Goal: Information Seeking & Learning: Find specific fact

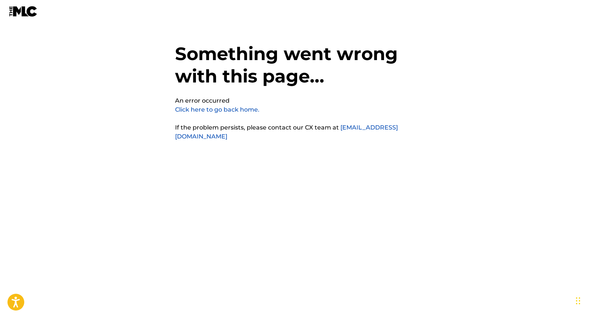
click at [195, 109] on link "Click here to go back home." at bounding box center [217, 109] width 84 height 7
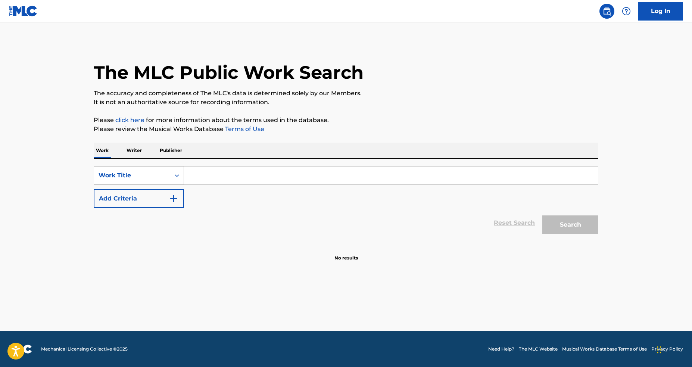
click at [159, 177] on div "Work Title" at bounding box center [132, 175] width 67 height 9
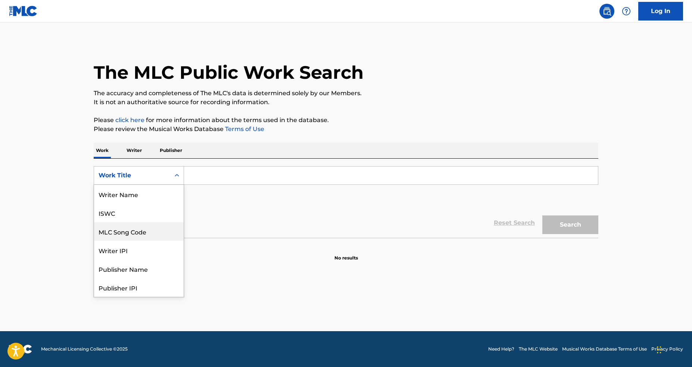
click at [140, 215] on div "ISWC" at bounding box center [139, 213] width 90 height 19
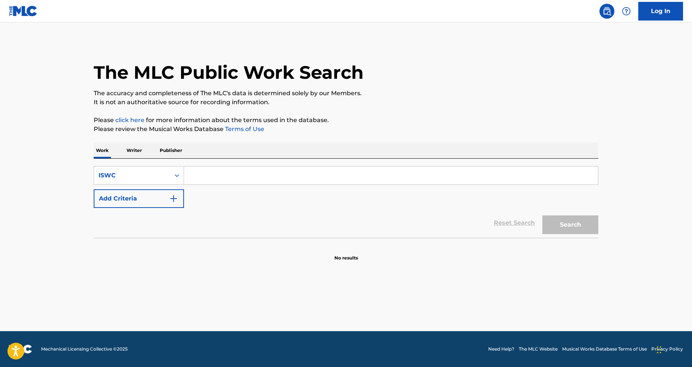
click at [215, 188] on div "SearchWithCriteria7d3883c8-e16e-4a78-904b-9cd56e072bfc ISWC Add Criteria" at bounding box center [346, 187] width 505 height 42
click at [218, 183] on input "Search Form" at bounding box center [391, 176] width 414 height 18
paste input "T3022049823"
type input "T3022049823"
click at [564, 223] on button "Search" at bounding box center [571, 224] width 56 height 19
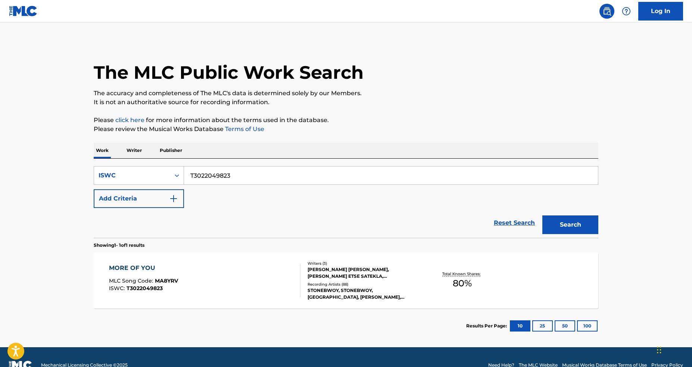
click at [321, 308] on section "Results Per Page: 10 25 50 100" at bounding box center [346, 325] width 505 height 35
click at [324, 294] on div "STONEBWOY, STONEBWOY, STONEBWOY, EMELI SANDÉ,STONEBWOY,NANA ROGUES, STONEBWOY" at bounding box center [364, 293] width 113 height 13
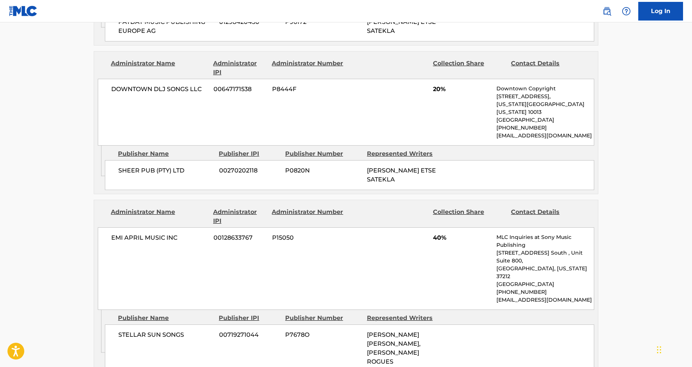
scroll to position [482, 0]
click at [154, 332] on span "STELLAR SUN SONGS" at bounding box center [165, 336] width 95 height 9
click at [501, 166] on div "SHEER PUB (PTY) LTD 00270202118 P0820N LIVINGSTON ETSE SATEKLA" at bounding box center [350, 176] width 490 height 30
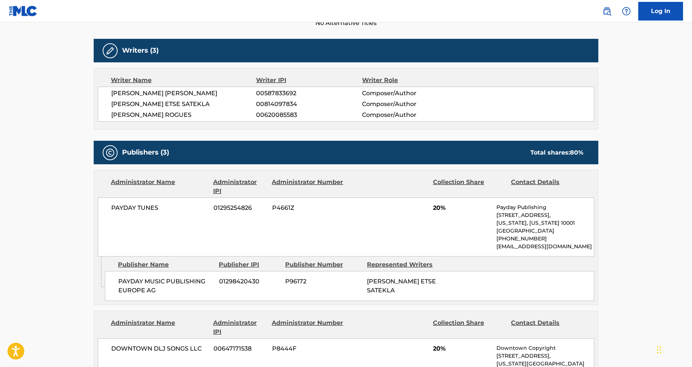
scroll to position [0, 0]
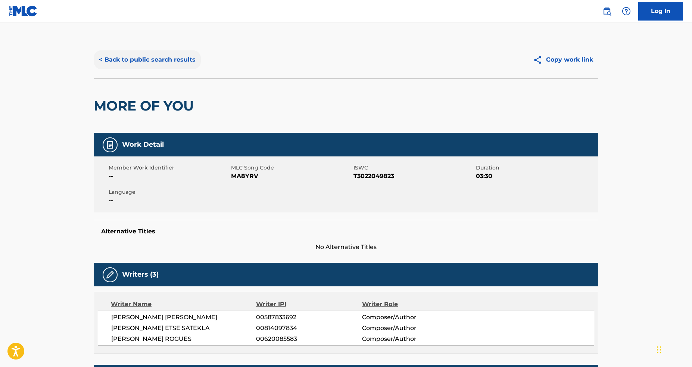
click at [122, 56] on button "< Back to public search results" at bounding box center [147, 59] width 107 height 19
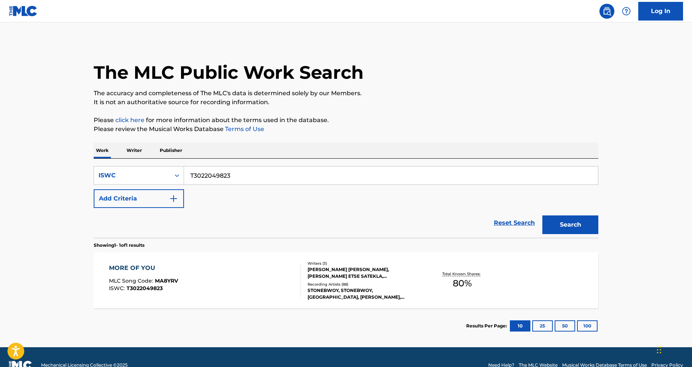
click at [227, 179] on input "T3022049823" at bounding box center [391, 176] width 414 height 18
paste input "ME GUSTAS PARA MI'"
type input "ME GUSTAS PARA MI'"
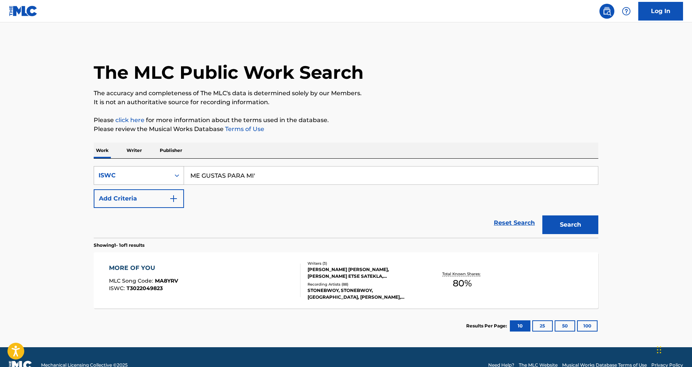
click at [167, 177] on div "ISWC" at bounding box center [132, 175] width 76 height 14
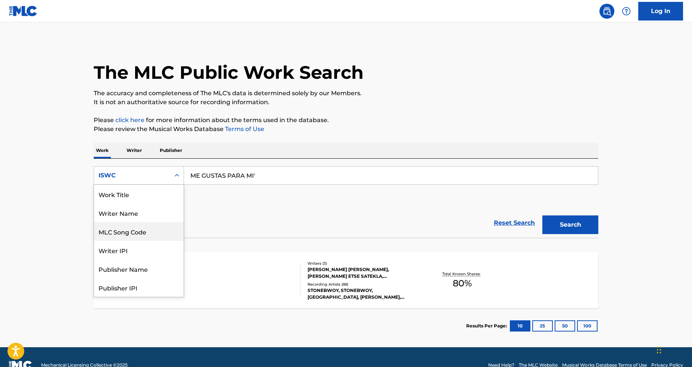
scroll to position [37, 0]
click at [160, 194] on div "MLC Song Code" at bounding box center [139, 194] width 90 height 19
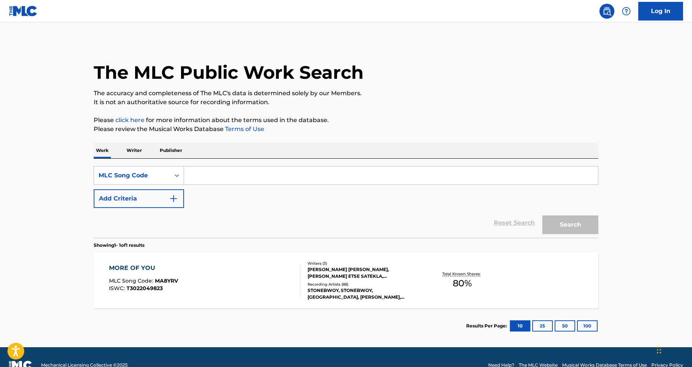
click at [253, 174] on input "Search Form" at bounding box center [391, 176] width 414 height 18
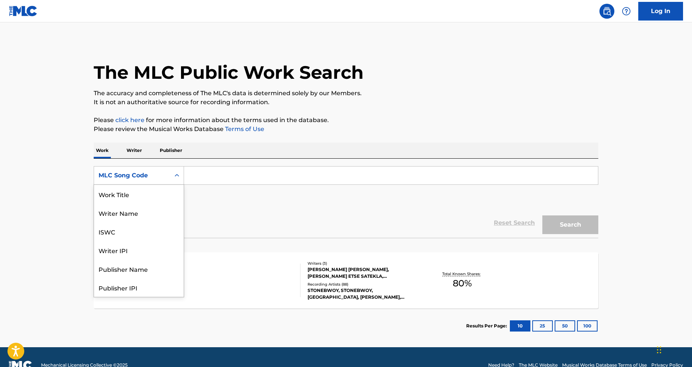
click at [171, 179] on div "Search Form" at bounding box center [176, 175] width 13 height 13
click at [149, 201] on div "Work Title" at bounding box center [139, 194] width 90 height 19
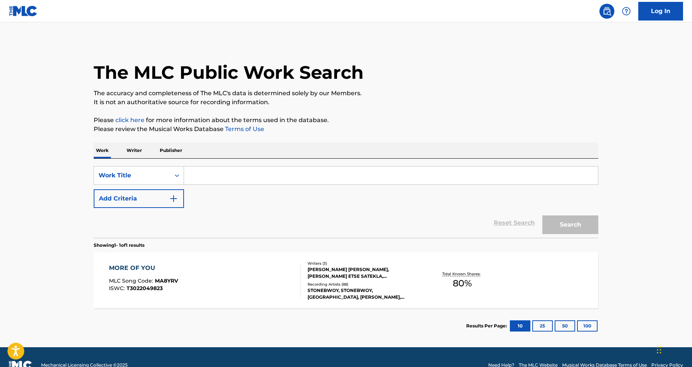
click at [239, 180] on input "Search Form" at bounding box center [391, 176] width 414 height 18
paste input "ME GUSTAS PARA MI'"
type input "ME GUSTAS PARA MI"
click at [543, 215] on button "Search" at bounding box center [571, 224] width 56 height 19
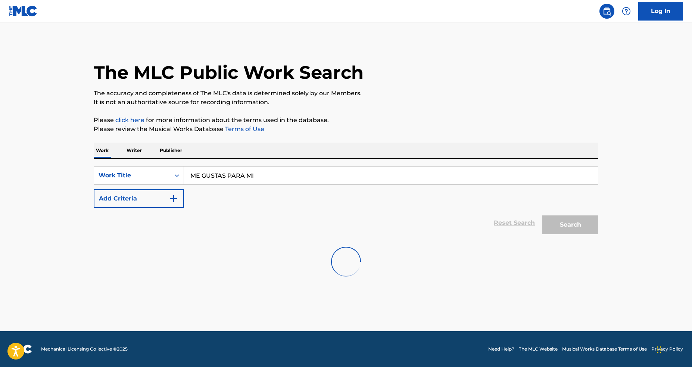
click at [422, 217] on div "Reset Search Search" at bounding box center [346, 223] width 505 height 30
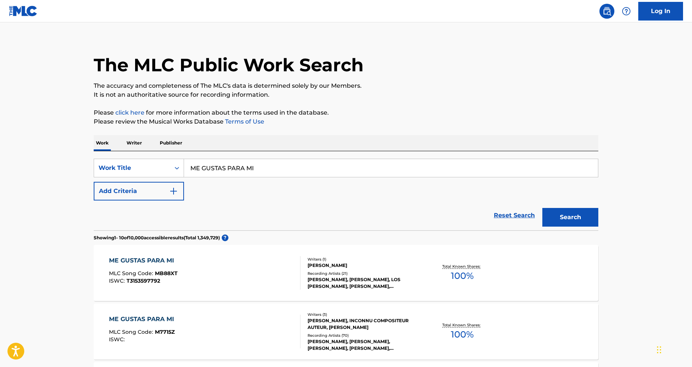
scroll to position [32, 0]
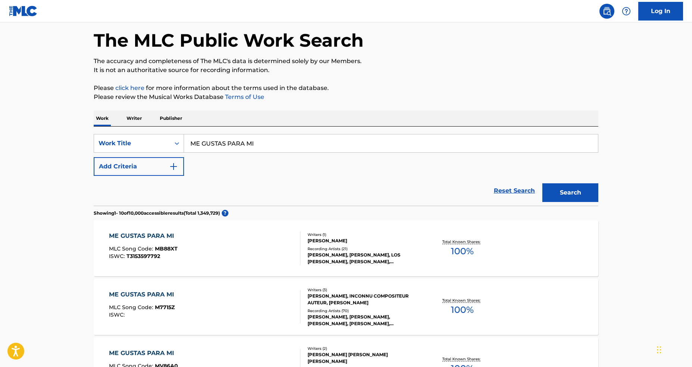
click at [384, 305] on div "FRANCISCO GOMEZ, INCONNU COMPOSITEUR AUTEUR, SERGIO GOMEZ" at bounding box center [364, 299] width 113 height 13
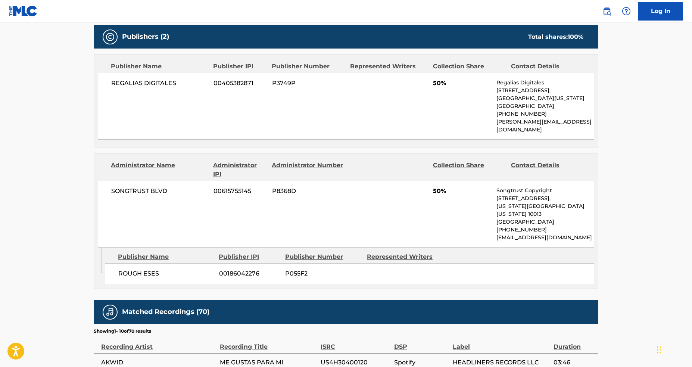
scroll to position [382, 0]
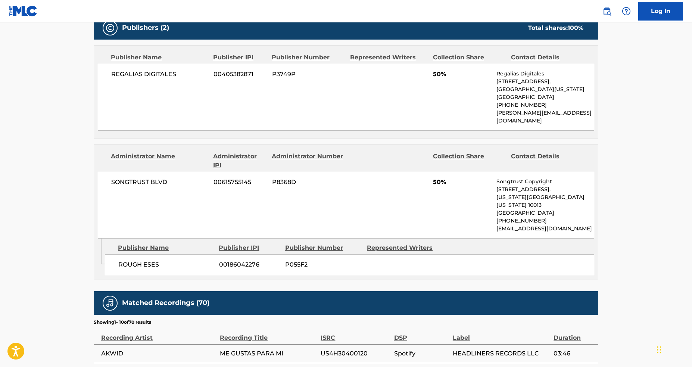
click at [416, 193] on div "SONGTRUST BLVD 00615755145 P8368D 50% Songtrust Copyright 155 6th Ave, Unit Fl …" at bounding box center [346, 205] width 497 height 67
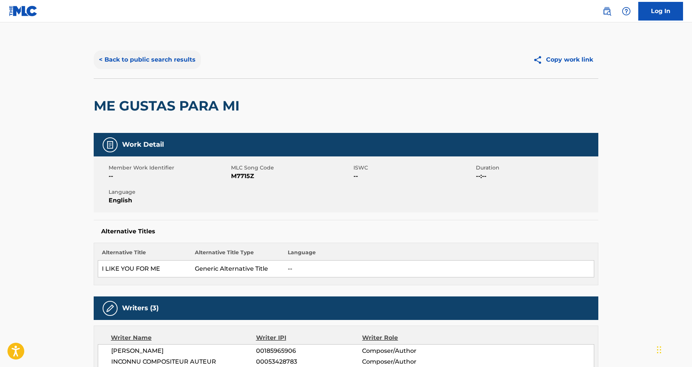
click at [184, 64] on button "< Back to public search results" at bounding box center [147, 59] width 107 height 19
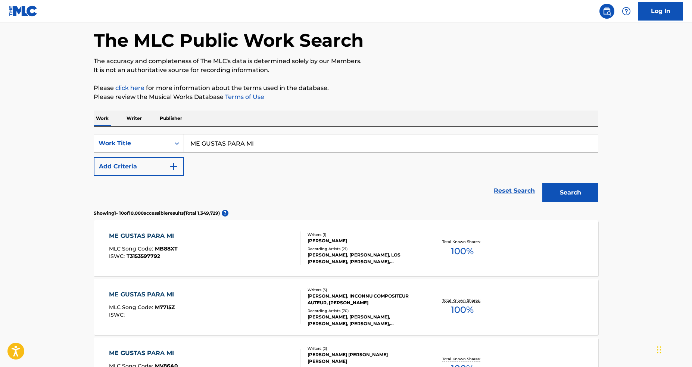
click at [299, 147] on input "ME GUSTAS PARA MI" at bounding box center [391, 143] width 414 height 18
drag, startPoint x: 299, startPoint y: 147, endPoint x: 295, endPoint y: 148, distance: 3.9
click at [299, 147] on input "ME GUSTAS PARA MI" at bounding box center [391, 143] width 414 height 18
paste input "FRIENDSHIP"
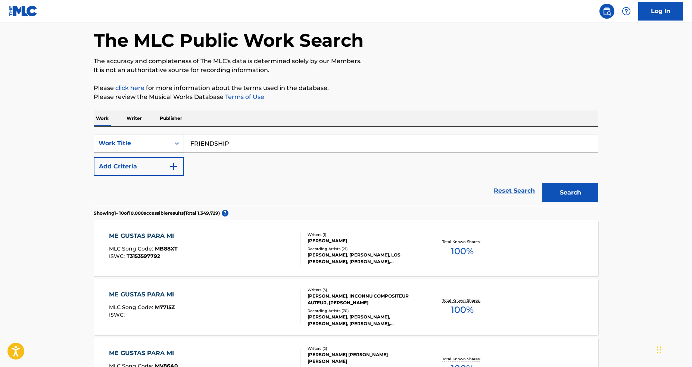
type input "FRIENDSHIP"
click at [178, 148] on div "Search Form" at bounding box center [176, 143] width 13 height 13
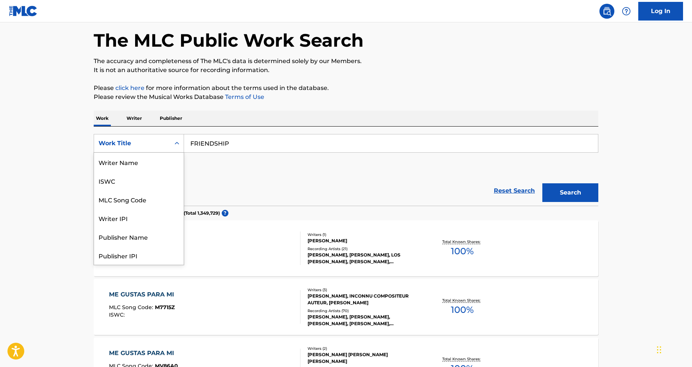
scroll to position [37, 0]
click at [273, 162] on div "SearchWithCriteria976bc6f9-0be6-40aa-a5b7-f650da74e5b8 Writer IPI, 4 of 8. 8 re…" at bounding box center [346, 155] width 505 height 42
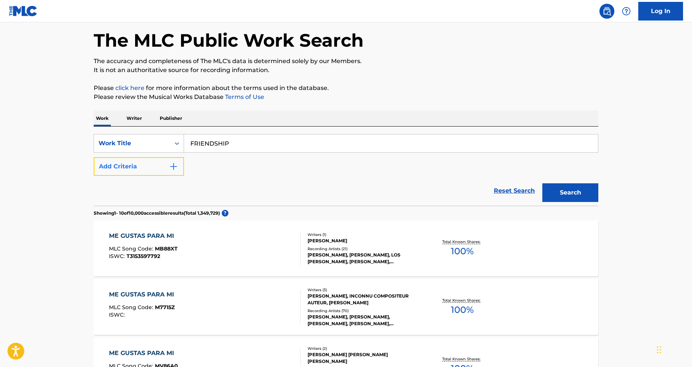
click at [131, 174] on button "Add Criteria" at bounding box center [139, 166] width 90 height 19
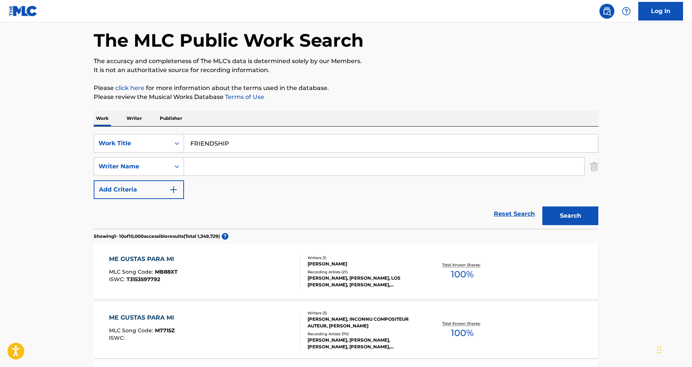
click at [233, 165] on input "Search Form" at bounding box center [384, 167] width 400 height 18
paste input "JAGMOHAN"
type input "JAGMOHAN"
click at [575, 219] on button "Search" at bounding box center [571, 215] width 56 height 19
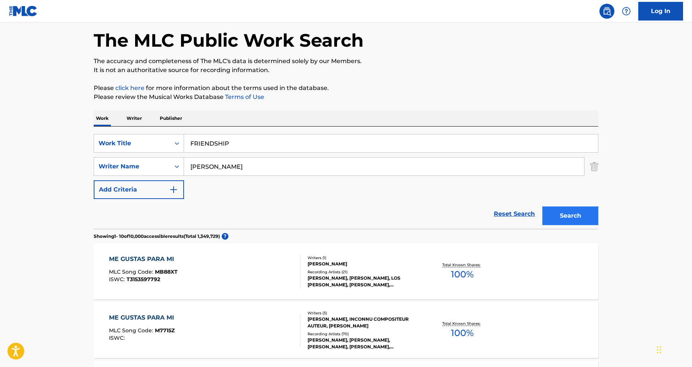
scroll to position [0, 0]
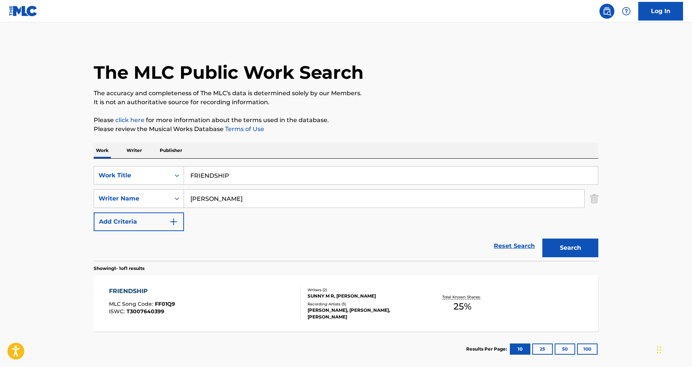
click at [285, 293] on div "FRIENDSHIP MLC Song Code : FF01Q9 ISWC : T3007640399" at bounding box center [205, 304] width 192 height 34
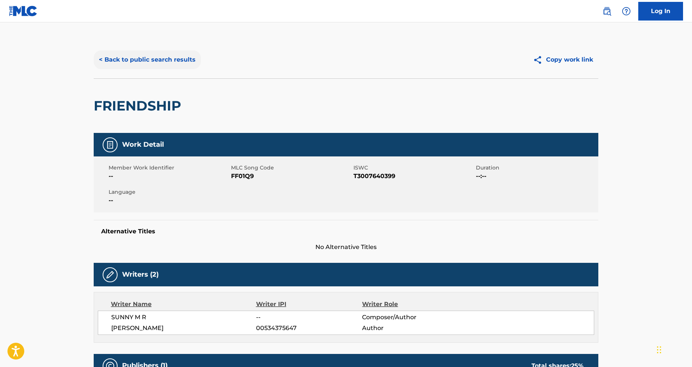
click at [156, 58] on button "< Back to public search results" at bounding box center [147, 59] width 107 height 19
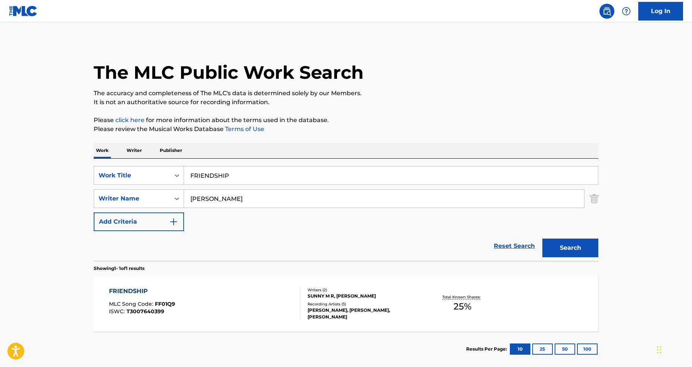
click at [153, 185] on div "SearchWithCriteria976bc6f9-0be6-40aa-a5b7-f650da74e5b8 Work Title FRIENDSHIP Se…" at bounding box center [346, 198] width 505 height 65
click at [157, 176] on div "Work Title" at bounding box center [132, 175] width 67 height 9
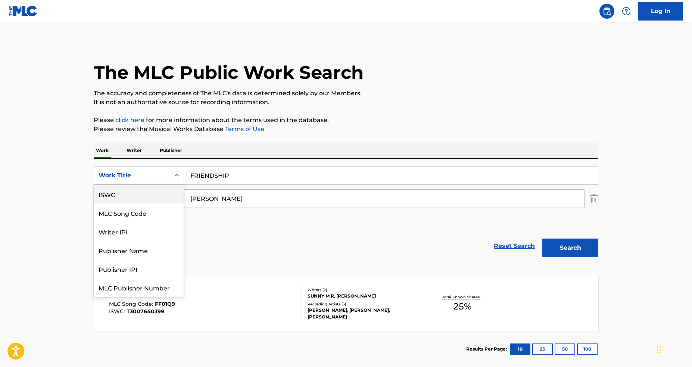
click at [147, 201] on div "ISWC" at bounding box center [139, 194] width 90 height 19
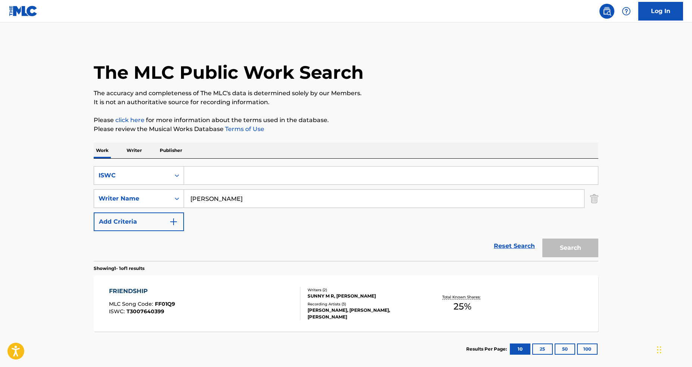
click at [262, 174] on input "Search Form" at bounding box center [391, 176] width 414 height 18
paste input "T9259678803"
type input "T9259678803"
click at [354, 200] on input "JAGMOHAN" at bounding box center [384, 199] width 400 height 18
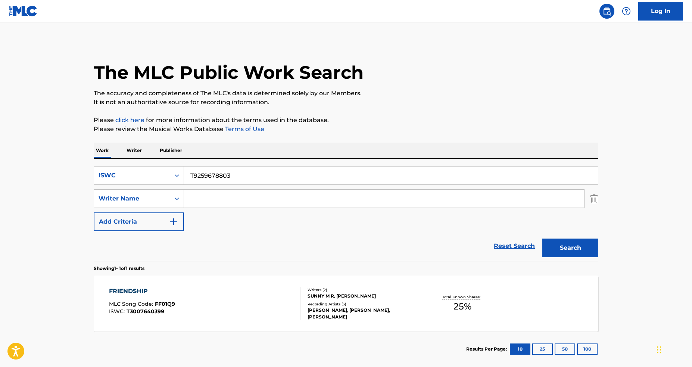
click at [543, 239] on button "Search" at bounding box center [571, 248] width 56 height 19
click at [465, 300] on span "100 %" at bounding box center [462, 306] width 23 height 13
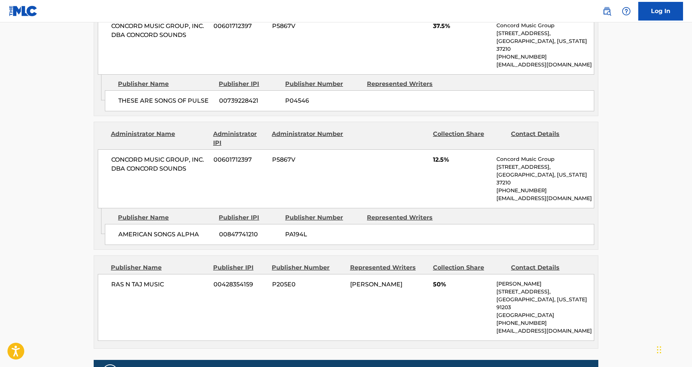
scroll to position [415, 0]
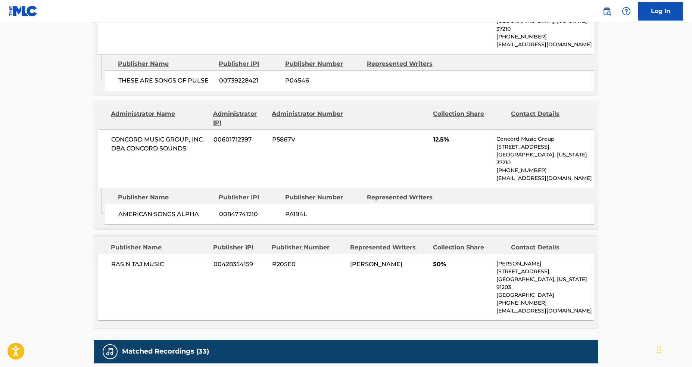
click at [461, 282] on div "RAS N TAJ MUSIC 00428354159 P205E0 TEEDRA MOSES 50% Tamia Schannell 138 N Brand…" at bounding box center [346, 287] width 497 height 67
drag, startPoint x: 511, startPoint y: 291, endPoint x: 549, endPoint y: 291, distance: 37.3
click at [516, 307] on p "teedramosesllc@gmail.com" at bounding box center [545, 311] width 97 height 8
click at [473, 301] on div "RAS N TAJ MUSIC 00428354159 P205E0 TEEDRA MOSES 50% Tamia Schannell 138 N Brand…" at bounding box center [346, 287] width 497 height 67
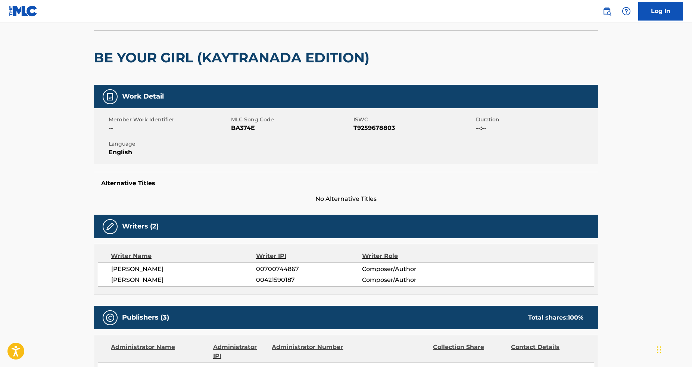
scroll to position [0, 0]
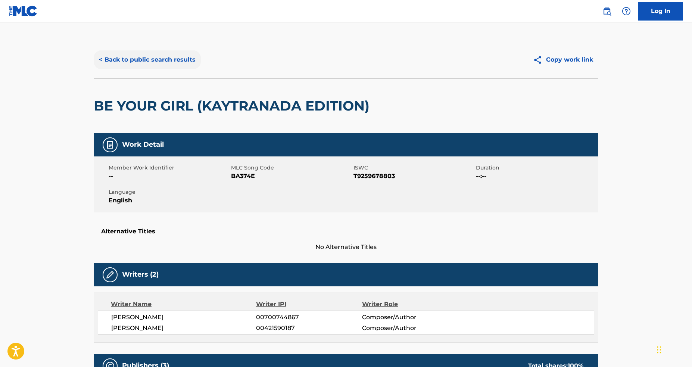
click at [165, 66] on button "< Back to public search results" at bounding box center [147, 59] width 107 height 19
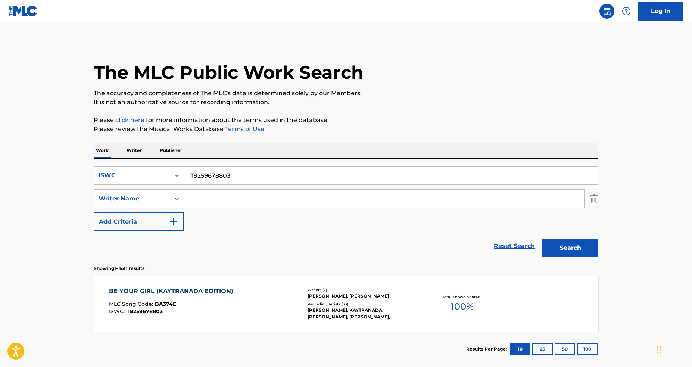
click at [228, 167] on input "T9259678803" at bounding box center [391, 176] width 414 height 18
paste input "SERENISSIMA"
type input "SERENISSIMA"
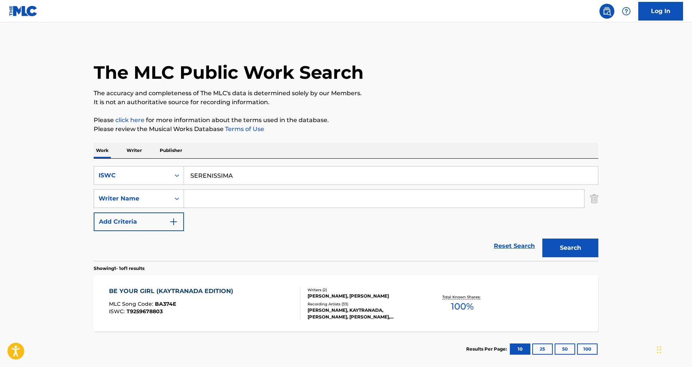
click at [543, 239] on button "Search" at bounding box center [571, 248] width 56 height 19
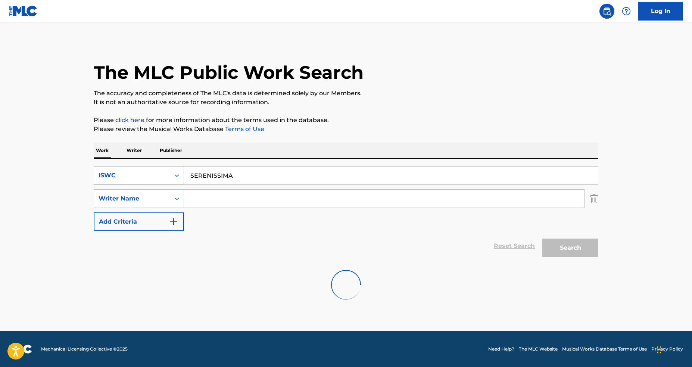
click at [155, 178] on div "ISWC" at bounding box center [132, 175] width 67 height 9
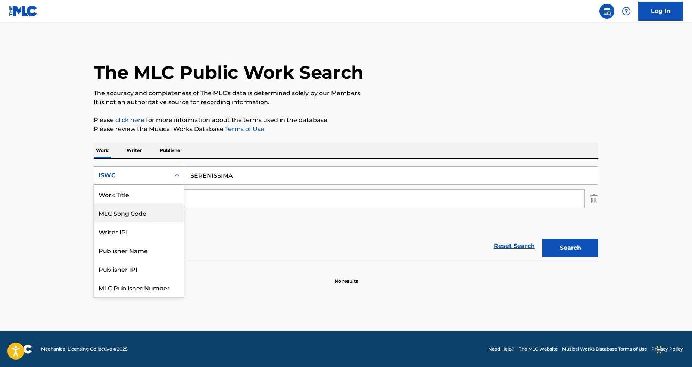
click at [150, 203] on div "Work Title" at bounding box center [139, 194] width 90 height 19
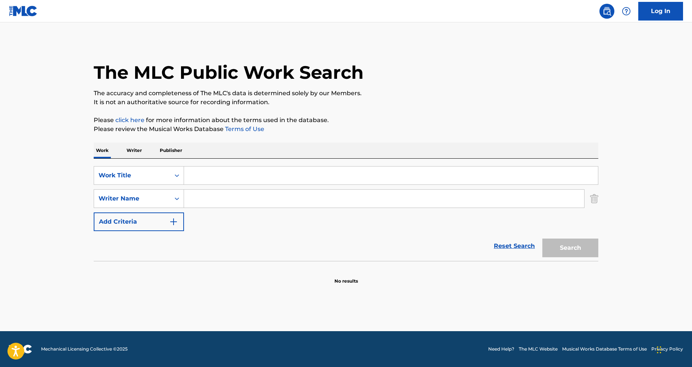
click at [422, 177] on input "Search Form" at bounding box center [391, 176] width 414 height 18
paste input "SERENISSIMA"
type input "SERENISSIMA"
click at [550, 249] on button "Search" at bounding box center [571, 248] width 56 height 19
click at [280, 227] on div "SearchWithCriteria73d48282-1cc7-4528-97eb-2a0c1faf6d5e Work Title SERENISSIMA S…" at bounding box center [346, 198] width 505 height 65
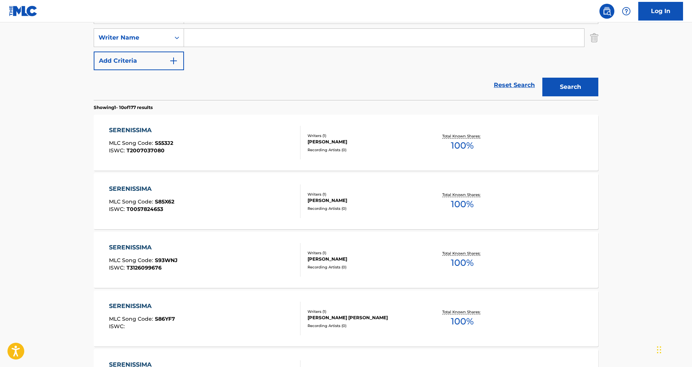
scroll to position [231, 0]
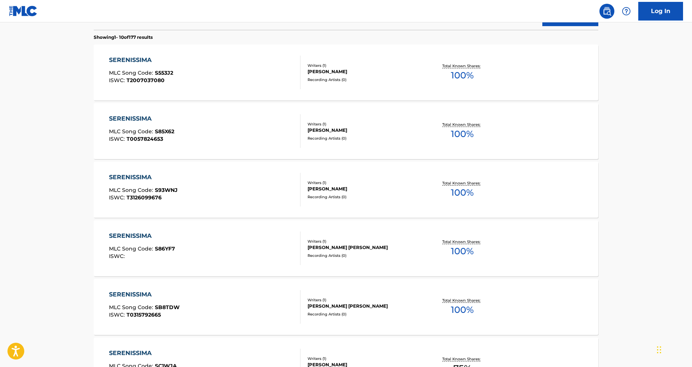
click at [96, 256] on div "SERENISSIMA MLC Song Code : S86YF7 ISWC : Writers ( 1 ) LUIGI FRANCESCO MAZZEI …" at bounding box center [346, 248] width 505 height 56
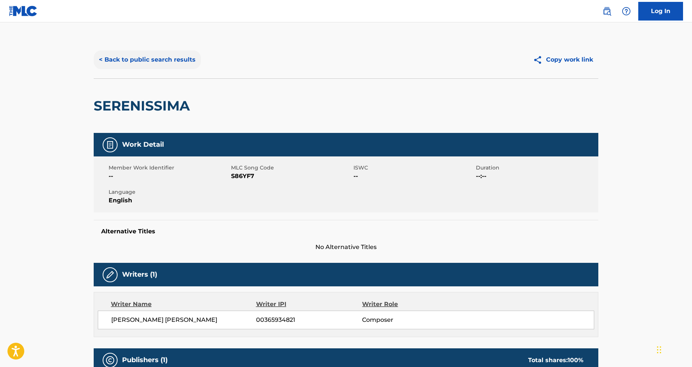
click at [120, 67] on button "< Back to public search results" at bounding box center [147, 59] width 107 height 19
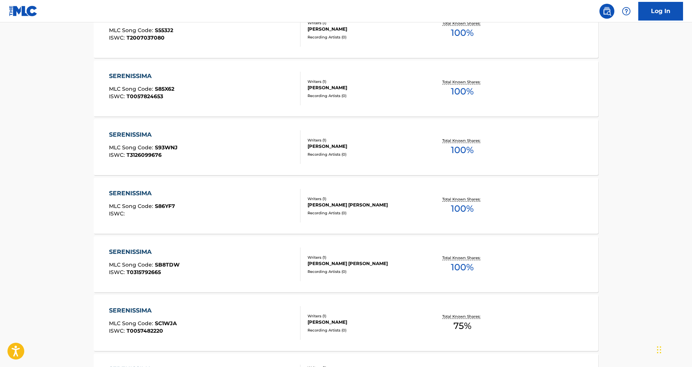
click at [73, 197] on main "The MLC Public Work Search The accuracy and completeness of The MLC's data is d…" at bounding box center [346, 188] width 692 height 879
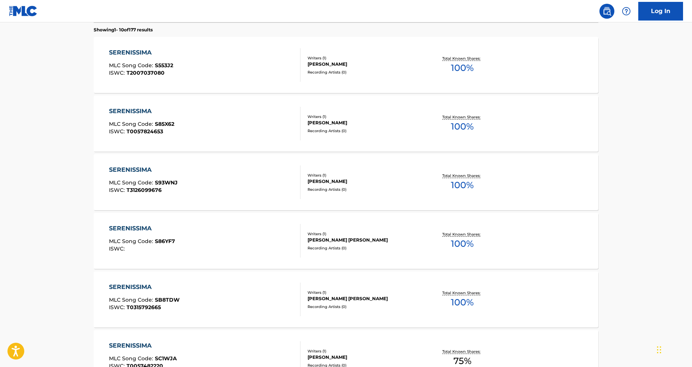
scroll to position [118, 0]
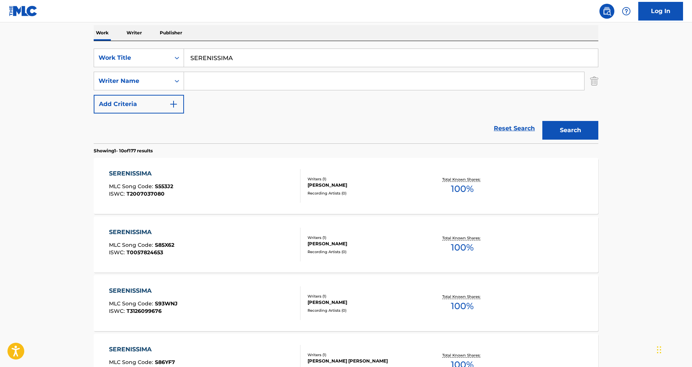
click at [64, 131] on main "The MLC Public Work Search The accuracy and completeness of The MLC's data is d…" at bounding box center [346, 344] width 692 height 879
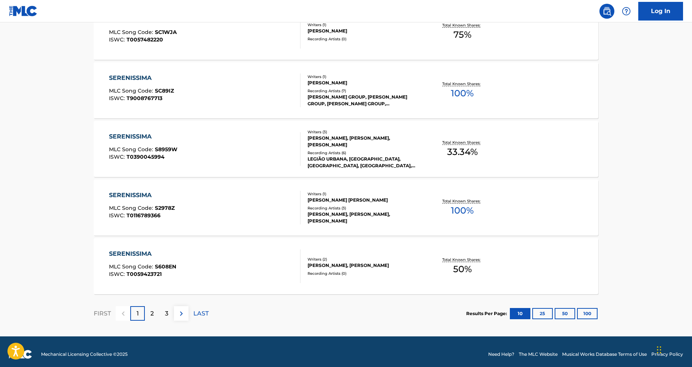
scroll to position [570, 0]
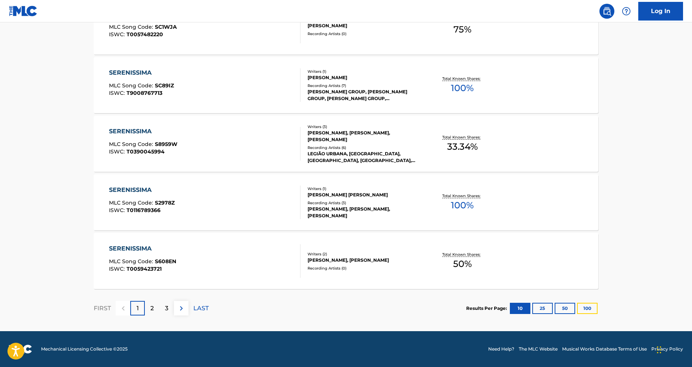
click at [594, 311] on button "100" at bounding box center [587, 308] width 21 height 11
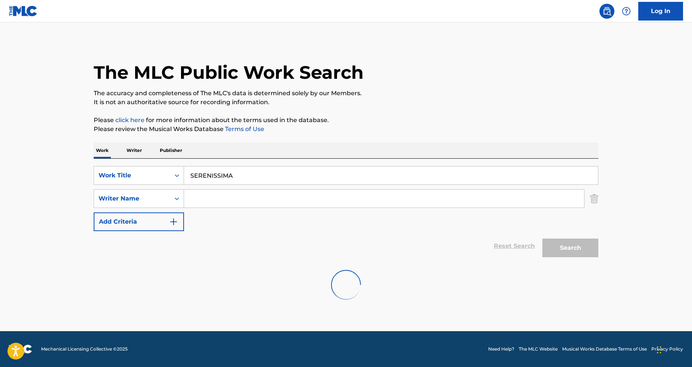
scroll to position [0, 0]
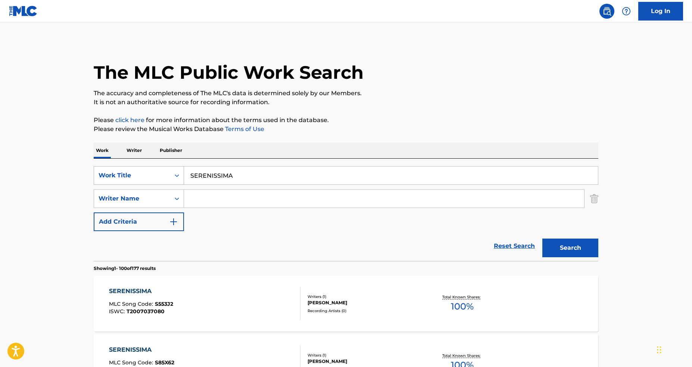
click at [145, 174] on div "Work Title" at bounding box center [132, 175] width 67 height 9
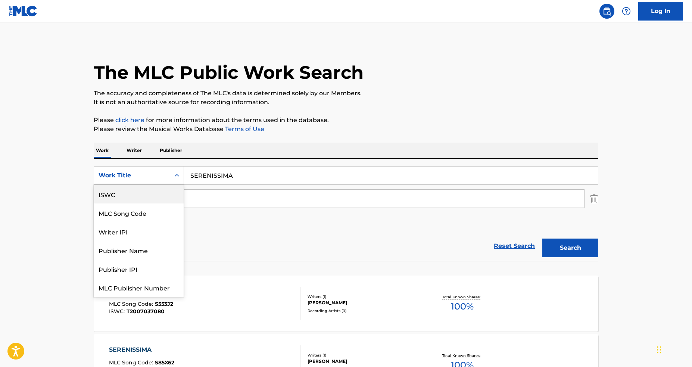
click at [149, 196] on div "ISWC" at bounding box center [139, 194] width 90 height 19
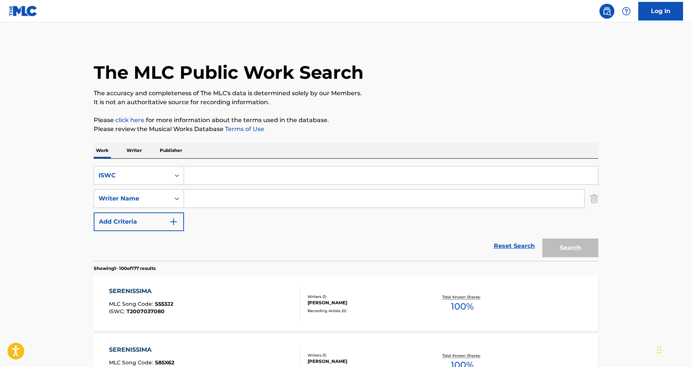
click at [289, 177] on input "Search Form" at bounding box center [391, 176] width 414 height 18
paste input "T0390045994"
type input "T0390045994"
click at [543, 239] on button "Search" at bounding box center [571, 248] width 56 height 19
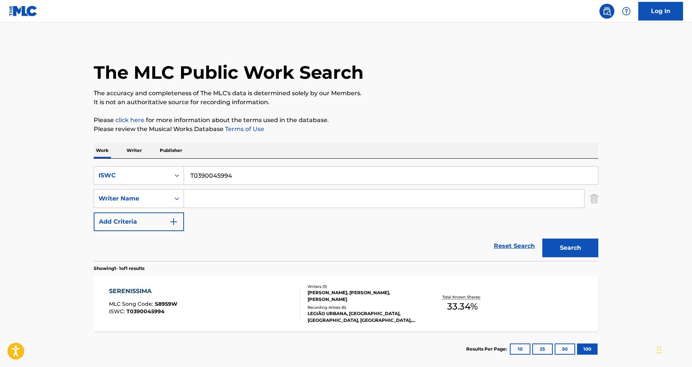
click at [291, 299] on div "SERENISSIMA MLC Song Code : S8959W ISWC : T0390045994" at bounding box center [205, 304] width 192 height 34
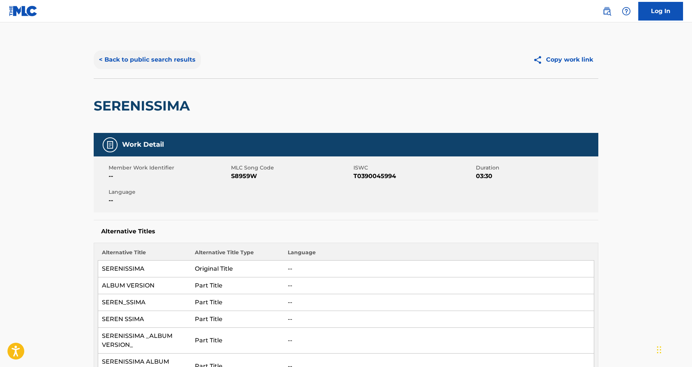
click at [127, 61] on button "< Back to public search results" at bounding box center [147, 59] width 107 height 19
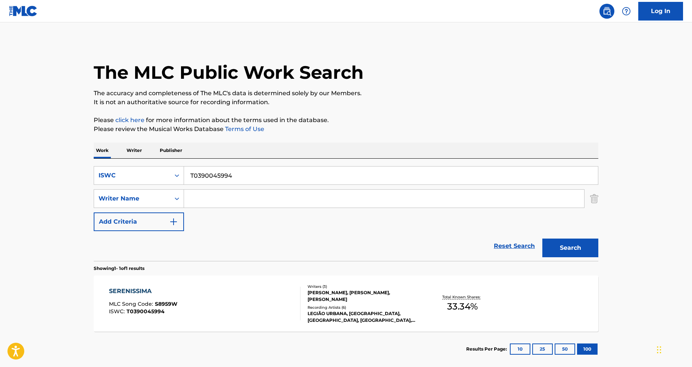
click at [224, 166] on div "SearchWithCriteriacf501c0e-c345-4a54-8d96-e8c241bfa95c ISWC T0390045994 SearchW…" at bounding box center [346, 210] width 505 height 102
click at [225, 173] on input "T0390045994" at bounding box center [391, 176] width 414 height 18
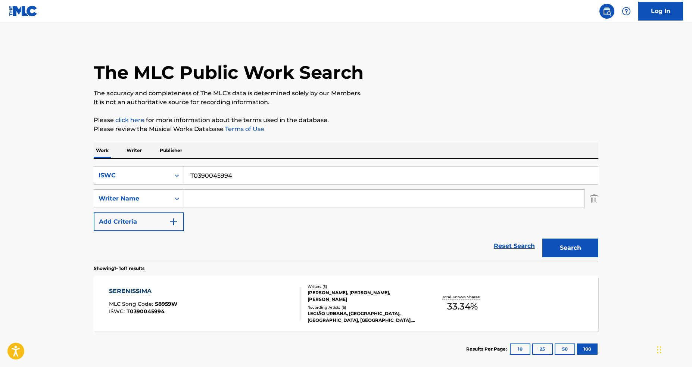
paste input "028999601"
type input "T0028999601"
click at [543, 239] on button "Search" at bounding box center [571, 248] width 56 height 19
click at [288, 289] on div "CALABRIA (FEAT. LUJAVO & NITO-ONNA) MLC Song Code : CA9JBC ISWC : T0028999601" at bounding box center [205, 304] width 192 height 34
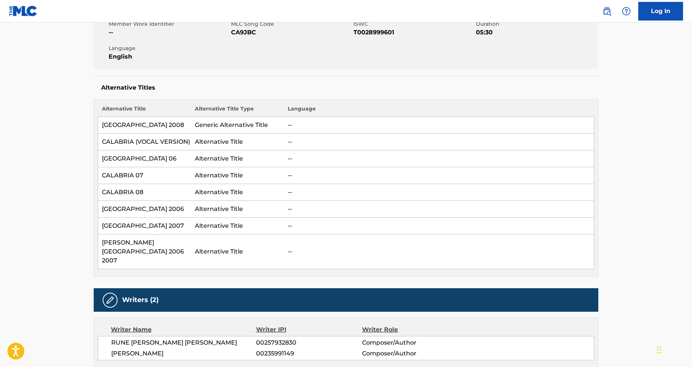
scroll to position [329, 0]
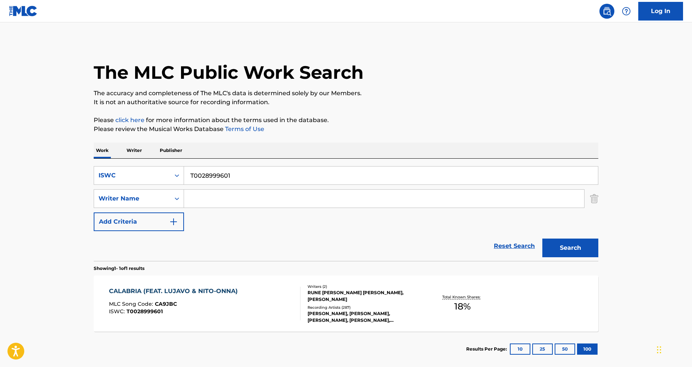
click at [231, 175] on input "T0028999601" at bounding box center [391, 176] width 414 height 18
paste input "9048230246"
type input "T9048230246"
click at [543, 239] on button "Search" at bounding box center [571, 248] width 56 height 19
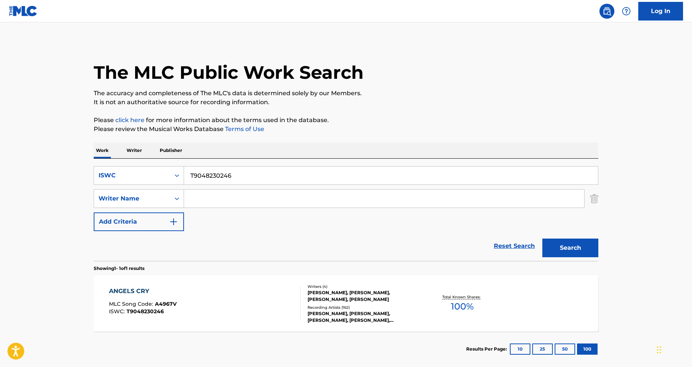
click at [241, 302] on div "ANGELS CRY MLC Song Code : A4967V ISWC : T9048230246" at bounding box center [205, 304] width 192 height 34
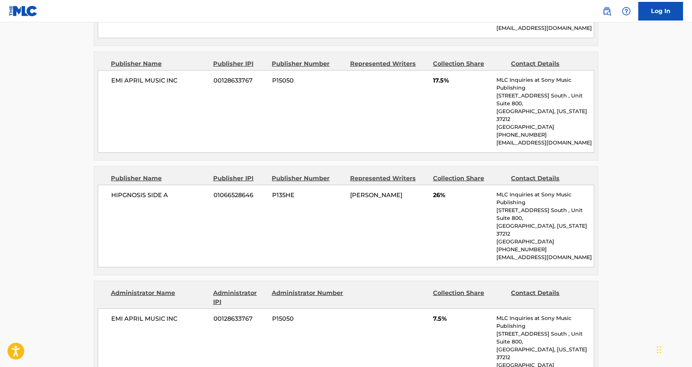
scroll to position [453, 0]
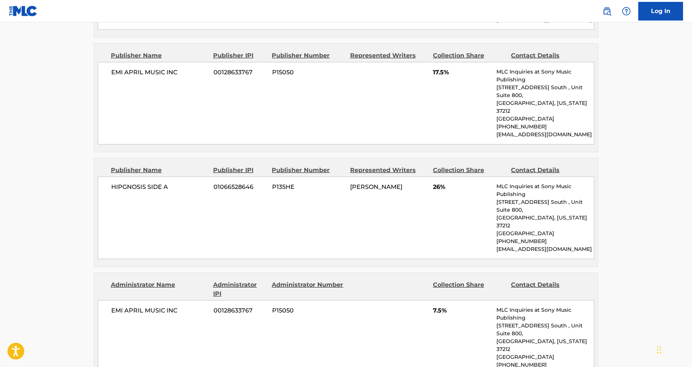
click at [410, 201] on div "HIPGNOSIS SIDE A 01066528646 P135HE CHRISTOPHER A STEWART 26% MLC Inquiries at …" at bounding box center [346, 218] width 497 height 83
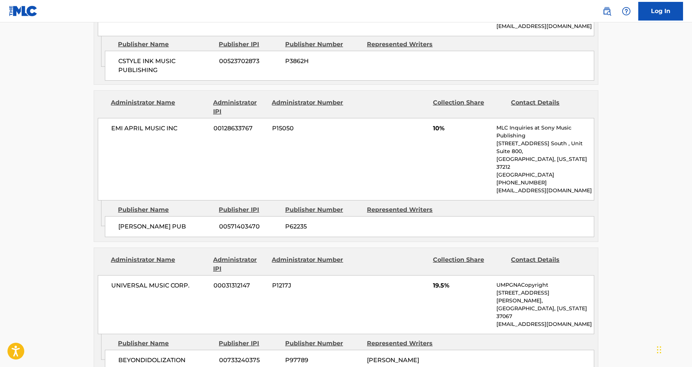
scroll to position [817, 0]
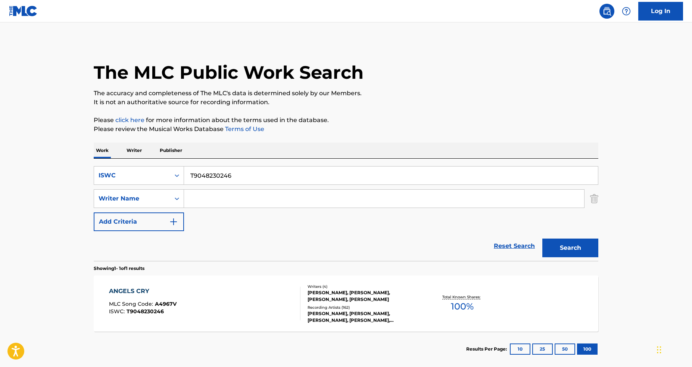
click at [206, 176] on input "T9048230246" at bounding box center [391, 176] width 414 height 18
paste input "3155318182"
type input "T3155318182"
click at [543, 239] on button "Search" at bounding box center [571, 248] width 56 height 19
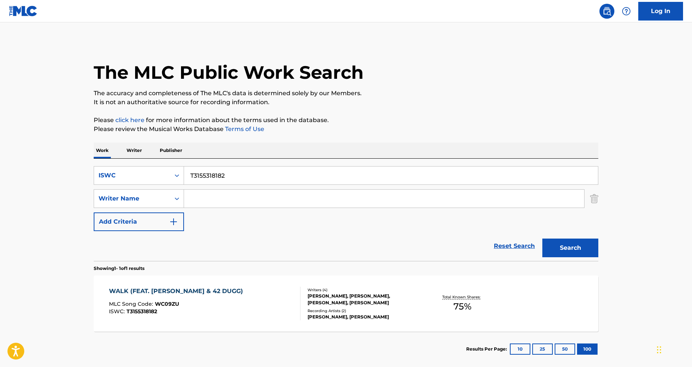
click at [271, 299] on div "WALK (FEAT. LIL BABY & 42 DUGG) MLC Song Code : WC09ZU ISWC : T3155318182" at bounding box center [205, 304] width 192 height 34
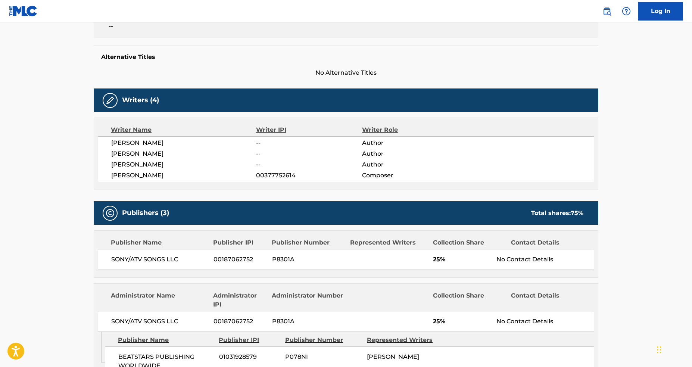
scroll to position [210, 0]
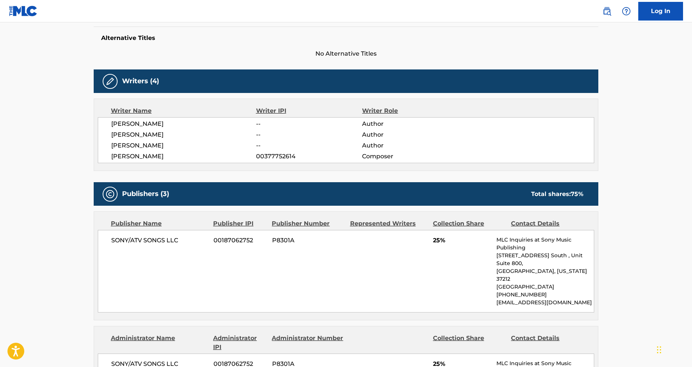
drag, startPoint x: 268, startPoint y: 232, endPoint x: 275, endPoint y: 238, distance: 9.0
click at [268, 232] on div "SONY/ATV SONGS LLC 00187062752 P8301A 25% MLC Inquiries at Sony Music Publishin…" at bounding box center [346, 271] width 497 height 83
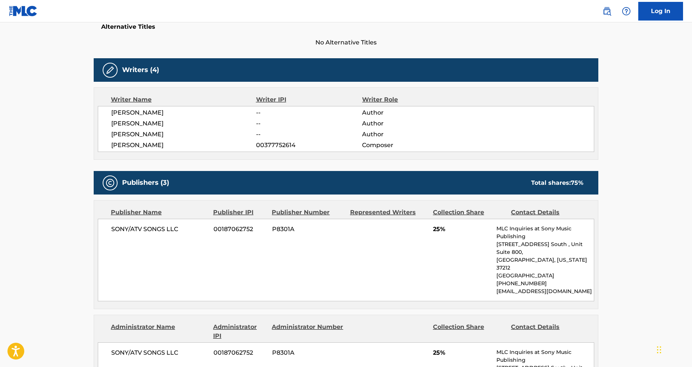
scroll to position [0, 0]
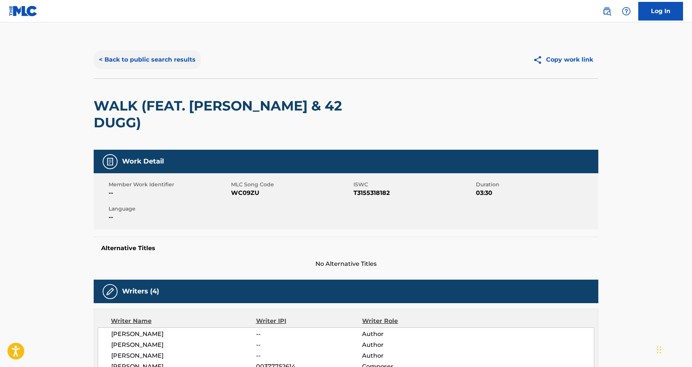
click at [119, 52] on button "< Back to public search results" at bounding box center [147, 59] width 107 height 19
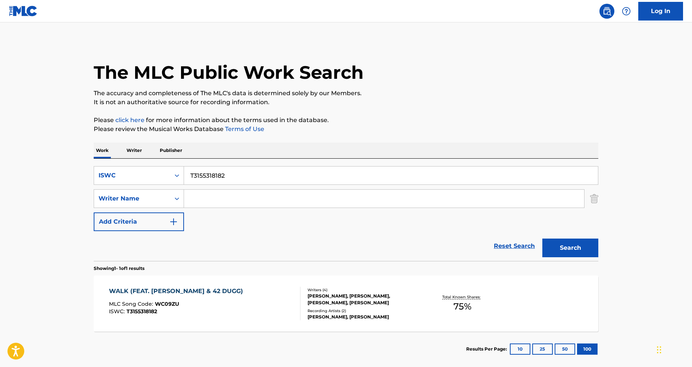
click at [261, 168] on input "T3155318182" at bounding box center [391, 176] width 414 height 18
paste input "0709046036"
type input "T0709046036"
click at [543, 239] on button "Search" at bounding box center [571, 248] width 56 height 19
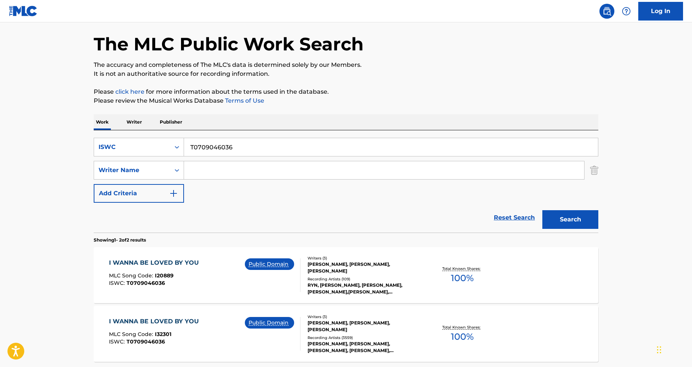
scroll to position [62, 0]
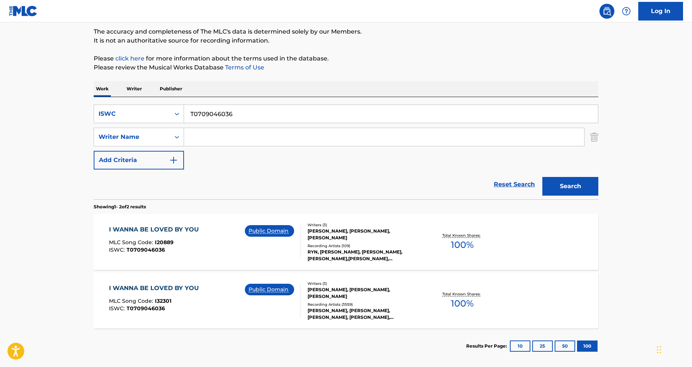
click at [378, 240] on div "HARRY RUBY, HERBERT STOTHART, BERT KALMAR" at bounding box center [364, 234] width 113 height 13
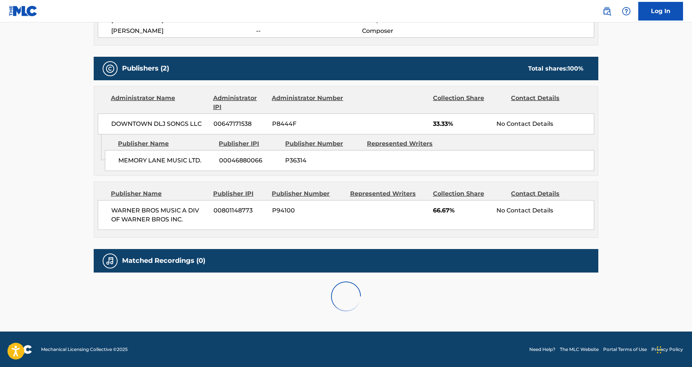
scroll to position [308, 0]
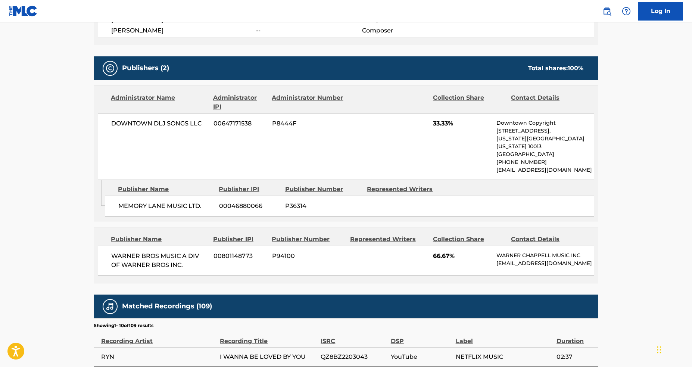
click at [377, 246] on div "WARNER BROS MUSIC A DIV OF WARNER BROS INC. 00801148773 P94100 66.67% WARNER CH…" at bounding box center [346, 261] width 497 height 30
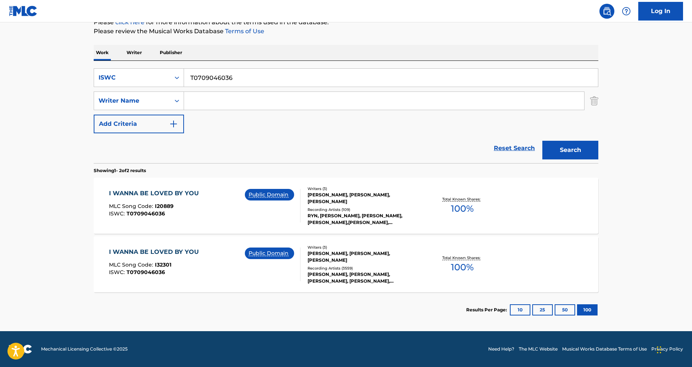
scroll to position [98, 0]
click at [319, 260] on div "HERBERT STOTHART, BERT KALMAR, HARRY RUBY" at bounding box center [364, 256] width 113 height 13
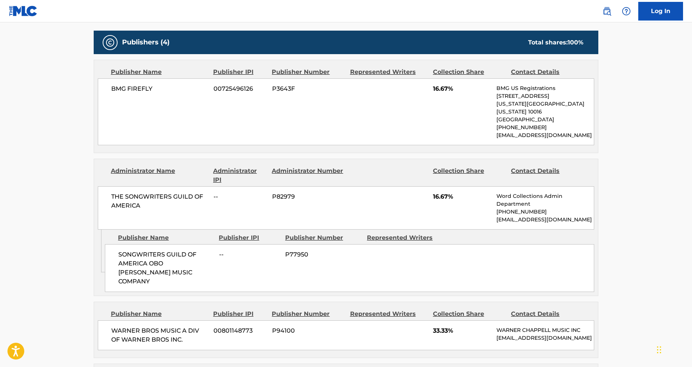
scroll to position [368, 0]
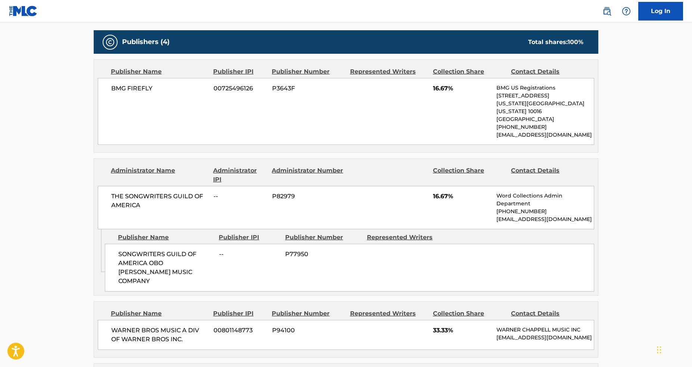
click at [512, 103] on p "New York, New York 10016" at bounding box center [545, 108] width 97 height 16
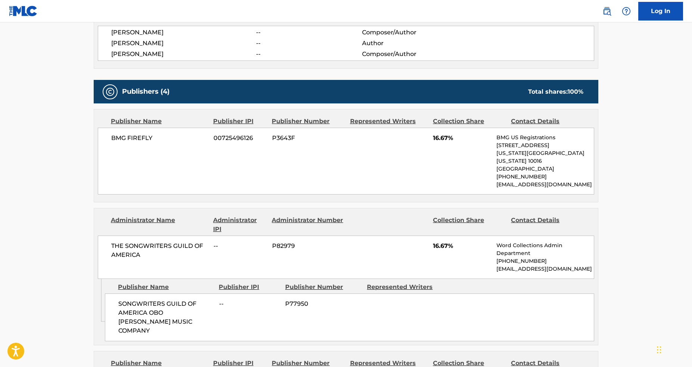
scroll to position [320, 0]
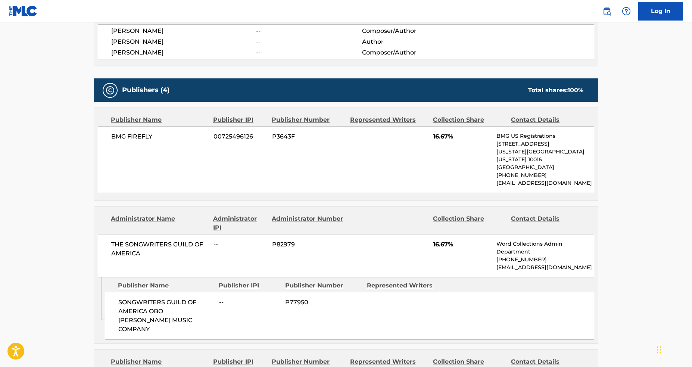
click at [273, 187] on div "Publisher Name Publisher IPI Publisher Number Represented Writers Collection Sh…" at bounding box center [346, 154] width 504 height 93
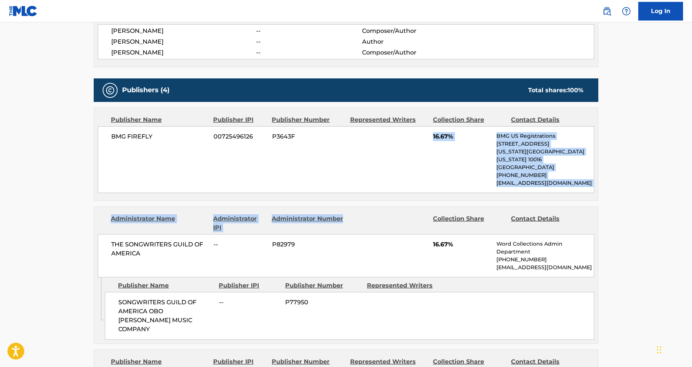
drag, startPoint x: 369, startPoint y: 158, endPoint x: 416, endPoint y: 196, distance: 60.2
click at [416, 197] on div "Publishers (4) Total shares: 100 % Publisher Name Publisher IPI Publisher Numbe…" at bounding box center [346, 294] width 505 height 432
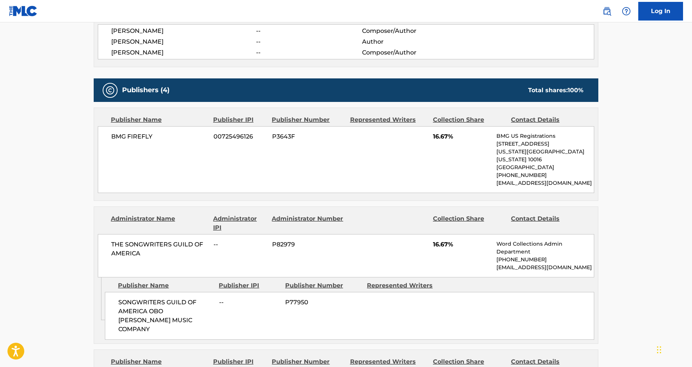
click at [416, 196] on div "Publishers (4) Total shares: 100 % Publisher Name Publisher IPI Publisher Numbe…" at bounding box center [346, 294] width 505 height 432
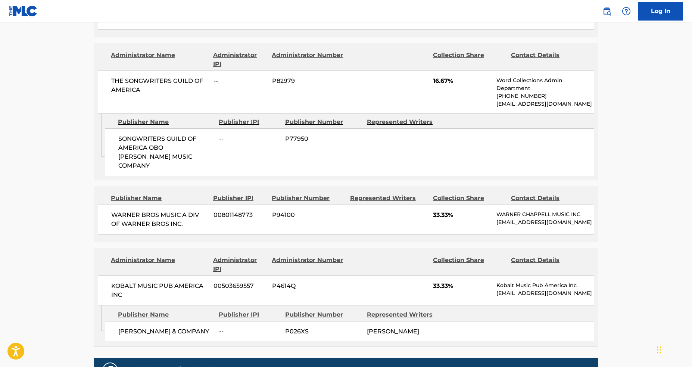
scroll to position [473, 0]
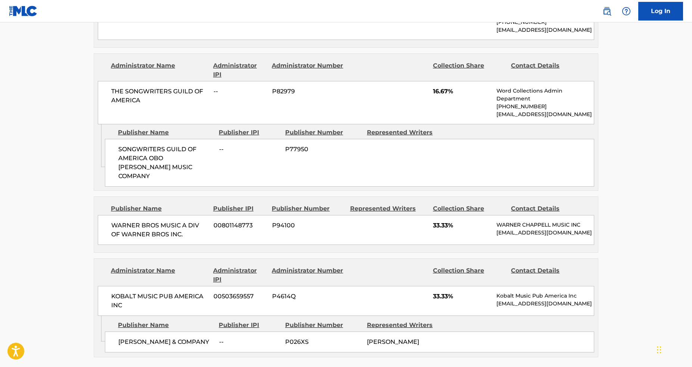
click at [398, 217] on div "WARNER BROS MUSIC A DIV OF WARNER BROS INC. 00801148773 P94100 33.33% WARNER CH…" at bounding box center [346, 230] width 497 height 30
click at [565, 197] on div "Publisher Name Publisher IPI Publisher Number Represented Writers Collection Sh…" at bounding box center [346, 225] width 504 height 56
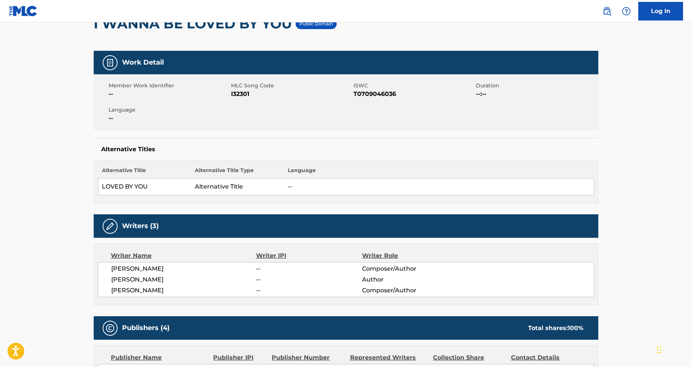
scroll to position [0, 0]
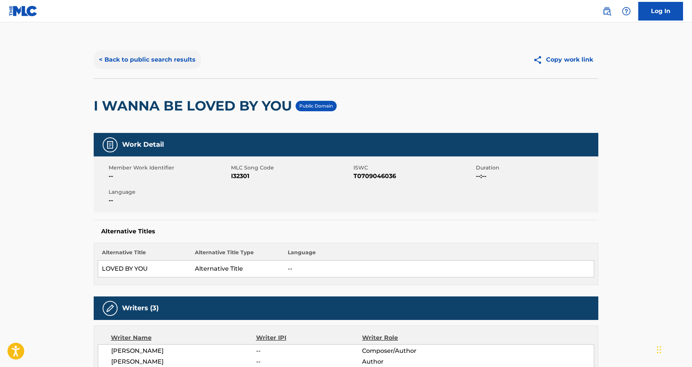
click at [177, 60] on button "< Back to public search results" at bounding box center [147, 59] width 107 height 19
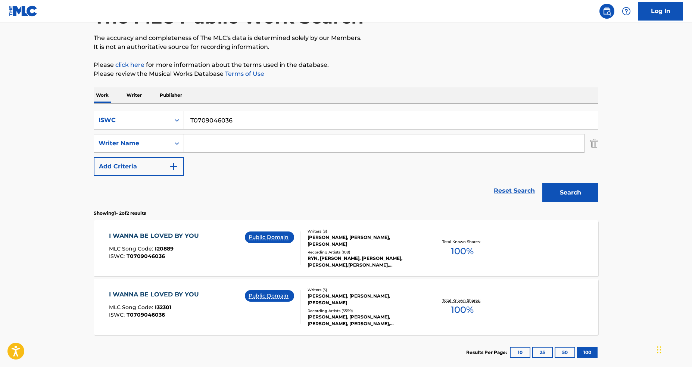
click at [268, 113] on input "T0709046036" at bounding box center [391, 120] width 414 height 18
paste input "9001556838"
drag, startPoint x: 549, startPoint y: 177, endPoint x: 554, endPoint y: 178, distance: 4.9
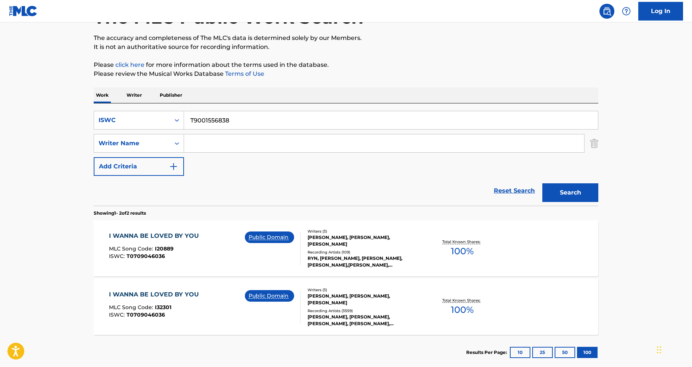
click at [550, 178] on div "Search" at bounding box center [569, 191] width 60 height 30
click at [561, 189] on button "Search" at bounding box center [571, 192] width 56 height 19
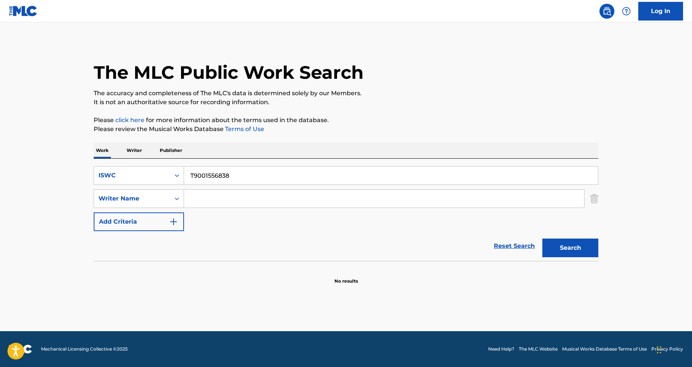
click at [277, 168] on input "T9001556838" at bounding box center [391, 176] width 414 height 18
paste input "BITCHS"
type input "BITCHS"
click at [257, 199] on input "Search Form" at bounding box center [384, 199] width 400 height 18
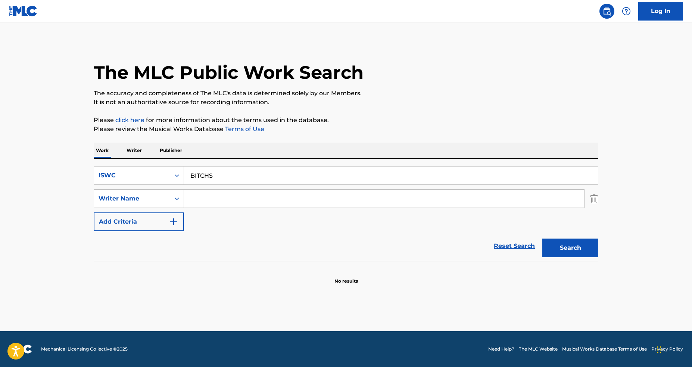
type input "r"
type input "e"
click at [543, 239] on button "Search" at bounding box center [571, 248] width 56 height 19
click at [205, 200] on input "euringers" at bounding box center [384, 199] width 400 height 18
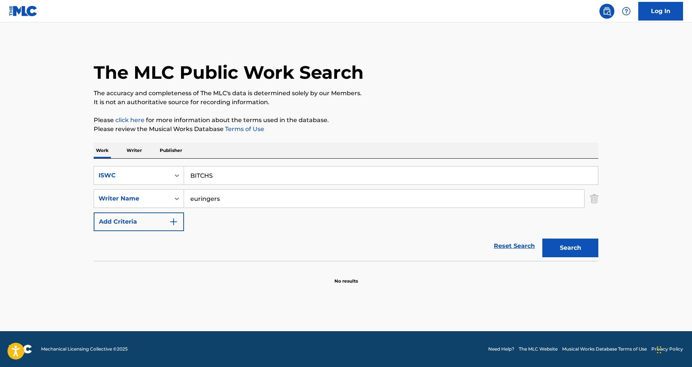
click at [205, 200] on input "euringers" at bounding box center [384, 199] width 400 height 18
click at [291, 205] on input "euringers" at bounding box center [384, 199] width 400 height 18
click at [543, 239] on button "Search" at bounding box center [571, 248] width 56 height 19
click at [323, 206] on input "euringer" at bounding box center [384, 199] width 400 height 18
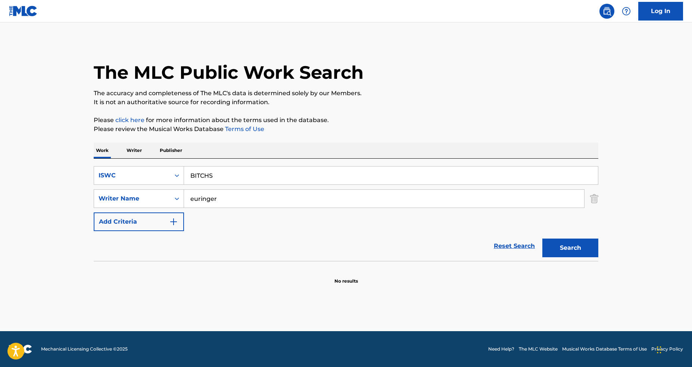
click at [323, 205] on input "euringer" at bounding box center [384, 199] width 400 height 18
type input "v"
paste input "JANET"
type input "JANET"
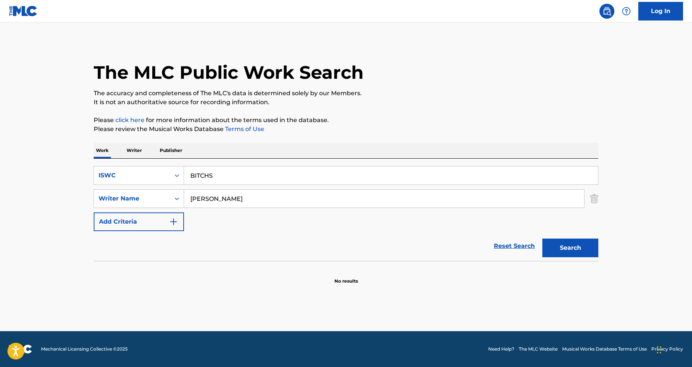
click at [543, 239] on button "Search" at bounding box center [571, 248] width 56 height 19
click at [397, 220] on div "SearchWithCriteriacf501c0e-c345-4a54-8d96-e8c241bfa95c ISWC BITCHS SearchWithCr…" at bounding box center [346, 198] width 505 height 65
click at [384, 198] on input "JANET" at bounding box center [384, 199] width 400 height 18
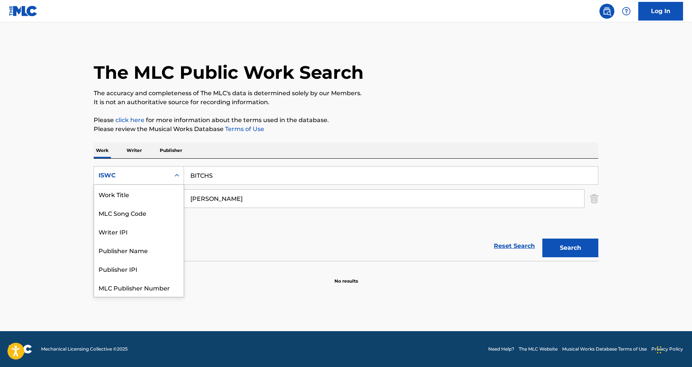
click at [165, 180] on div "ISWC" at bounding box center [132, 175] width 76 height 14
click at [160, 201] on div "Work Title" at bounding box center [139, 194] width 90 height 19
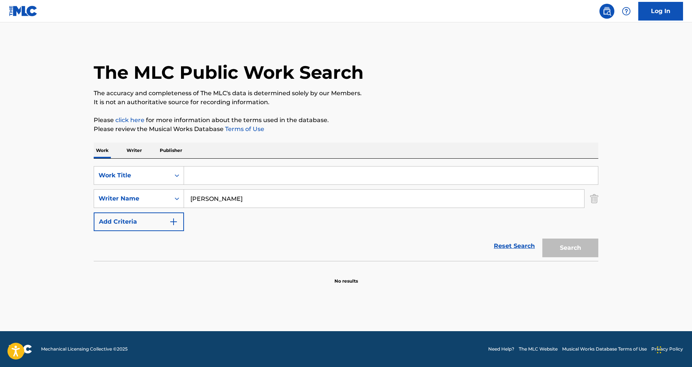
click at [361, 184] on div "Search Form" at bounding box center [391, 175] width 414 height 19
click at [361, 181] on input "Search Form" at bounding box center [391, 176] width 414 height 18
click at [543, 239] on button "Search" at bounding box center [571, 248] width 56 height 19
type input "bitches"
click at [543, 239] on button "Search" at bounding box center [571, 248] width 56 height 19
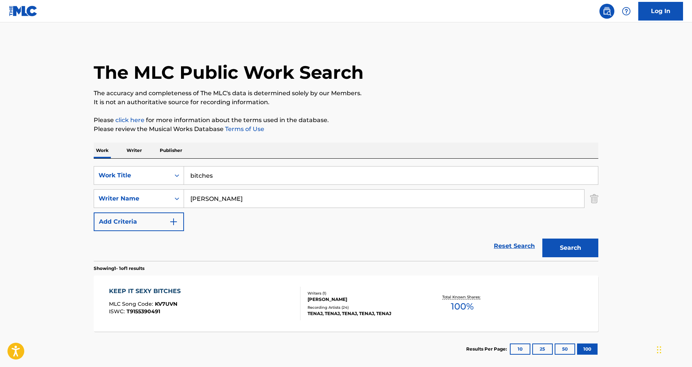
click at [270, 193] on input "JANET" at bounding box center [384, 199] width 400 height 18
click at [253, 203] on input "JANET" at bounding box center [384, 199] width 400 height 18
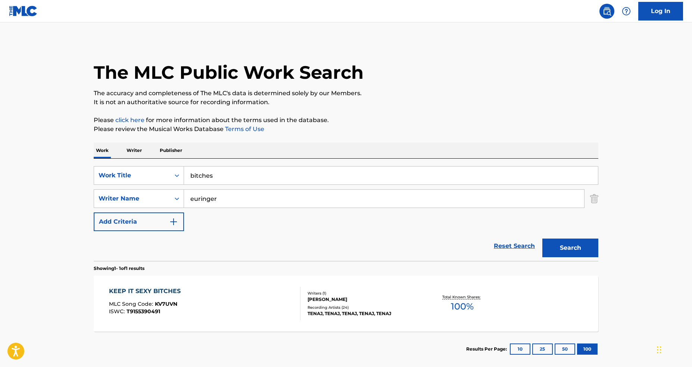
type input "euringer"
click at [543, 239] on button "Search" at bounding box center [571, 248] width 56 height 19
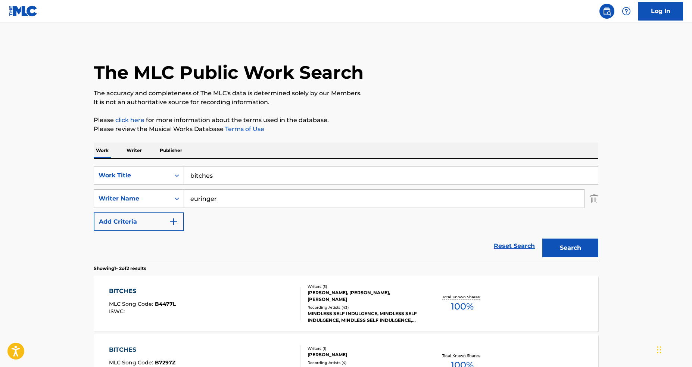
click at [332, 315] on div "MINDLESS SELF INDULGENCE, MINDLESS SELF INDULGENCE, MINDLESS SELF INDULGENCE, M…" at bounding box center [364, 316] width 113 height 13
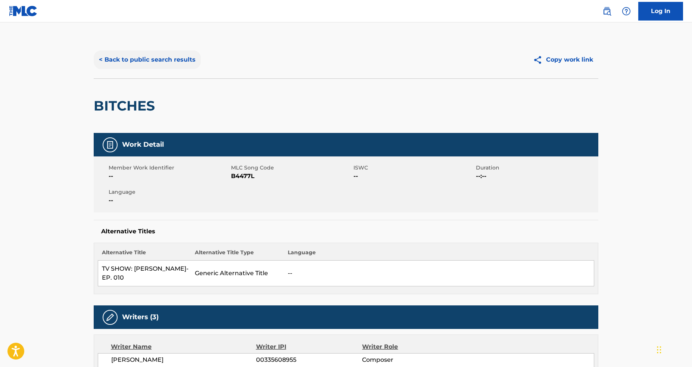
click at [125, 59] on button "< Back to public search results" at bounding box center [147, 59] width 107 height 19
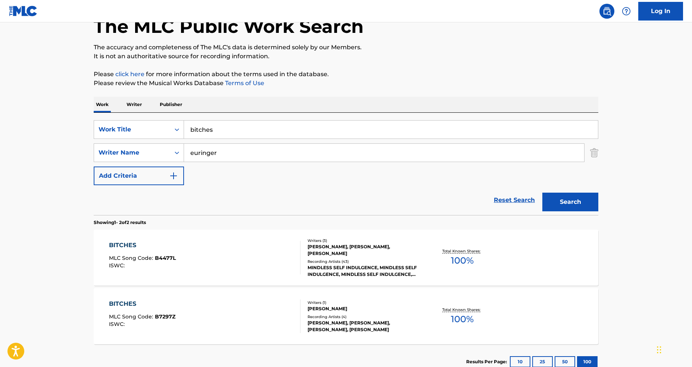
scroll to position [60, 0]
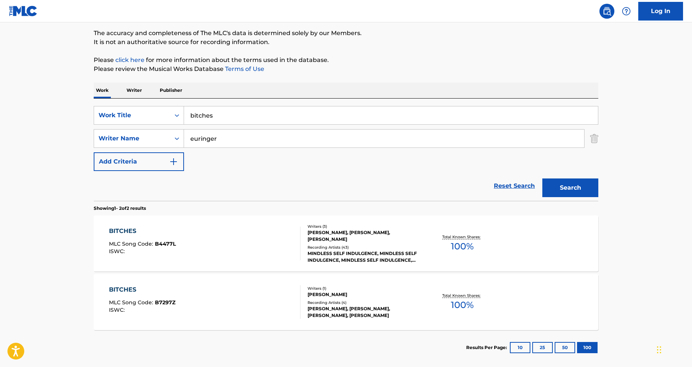
click at [246, 295] on div "BITCHES MLC Song Code : B7297Z ISWC :" at bounding box center [205, 302] width 192 height 34
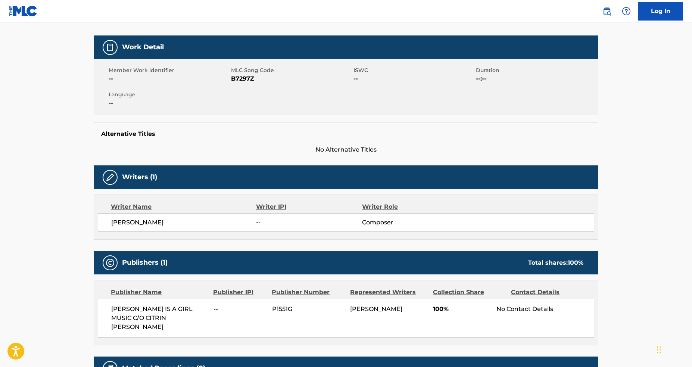
scroll to position [196, 0]
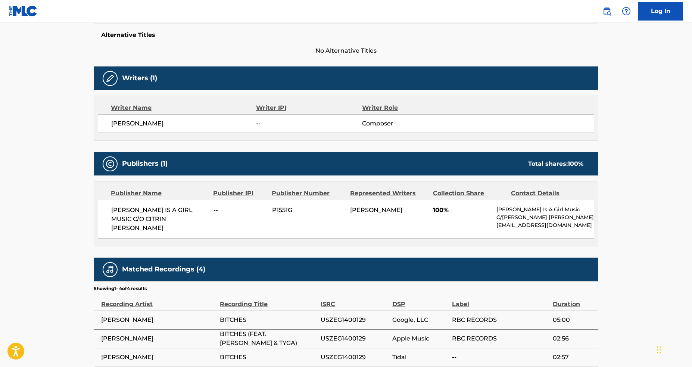
scroll to position [98, 0]
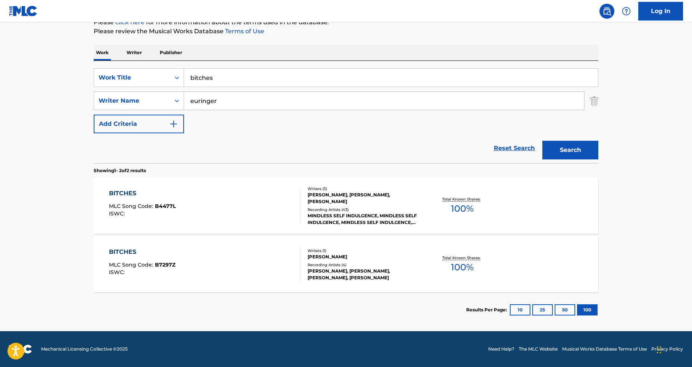
click at [272, 79] on input "bitches" at bounding box center [391, 78] width 414 height 18
paste input "MILLION MILES"
type input "MILLION MILES"
click at [253, 100] on input "euringer" at bounding box center [384, 101] width 400 height 18
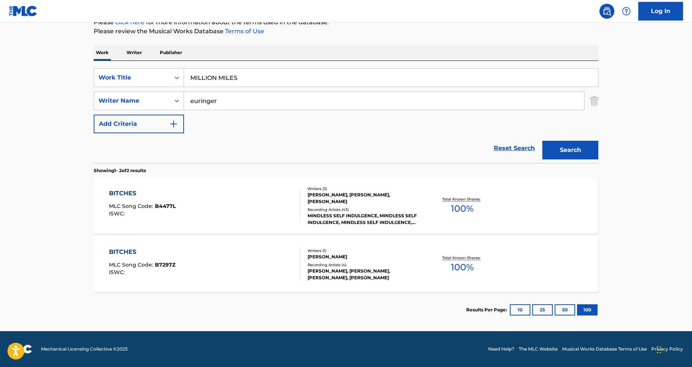
click at [253, 100] on input "euringer" at bounding box center [384, 101] width 400 height 18
paste input "ANGELICA"
type input "ANGELICA"
click at [543, 141] on button "Search" at bounding box center [571, 150] width 56 height 19
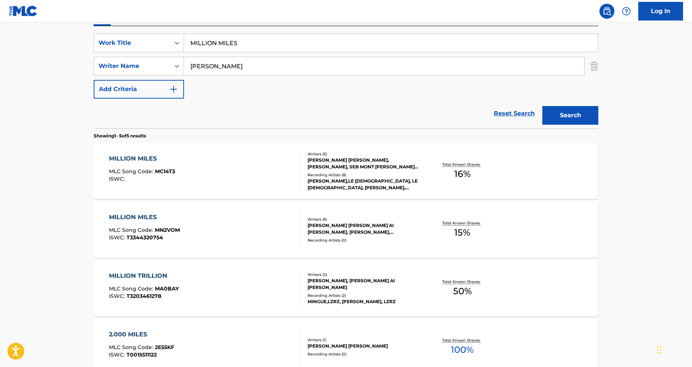
scroll to position [134, 0]
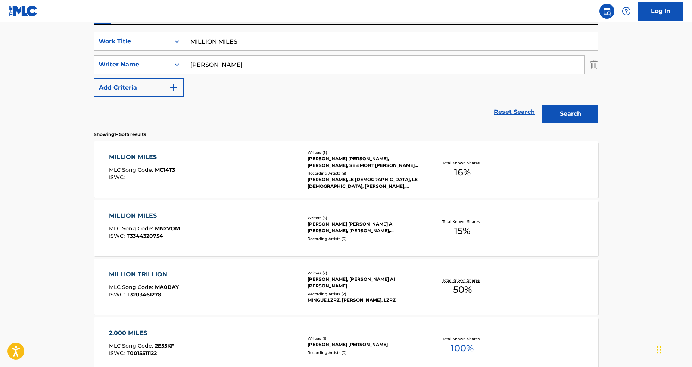
click at [323, 180] on div "BRAATEN,LE BOEUF, LE BOEUF, BRAATEN, BRAATEN & LE BOEUF, BRAATEN & LE BOEUF, BR…" at bounding box center [364, 182] width 113 height 13
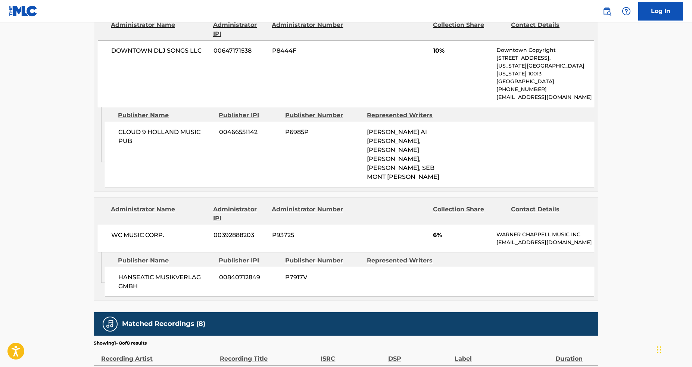
scroll to position [448, 0]
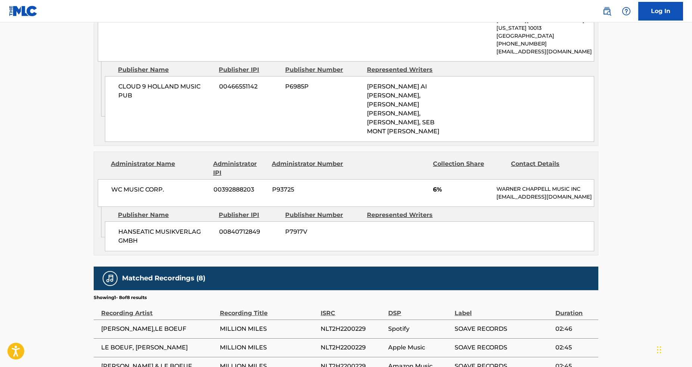
scroll to position [134, 0]
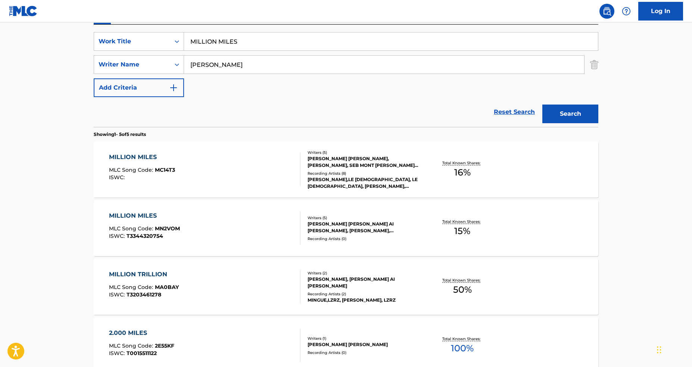
click at [416, 238] on div "Recording Artists ( 0 )" at bounding box center [364, 239] width 113 height 6
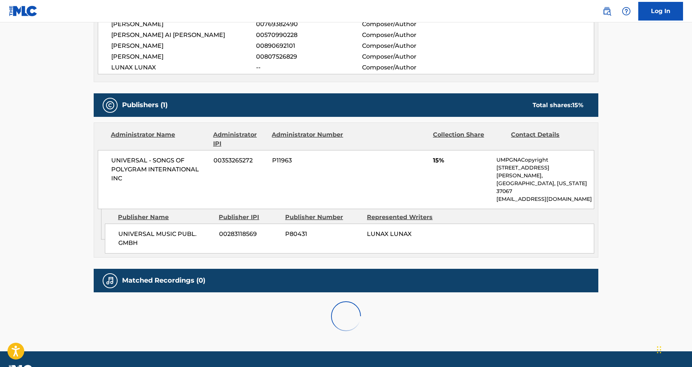
scroll to position [274, 0]
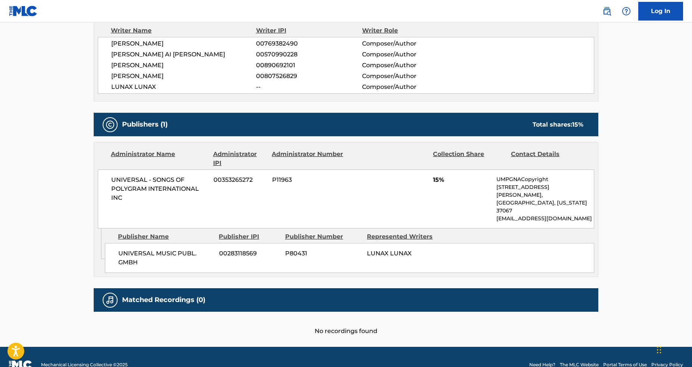
scroll to position [134, 0]
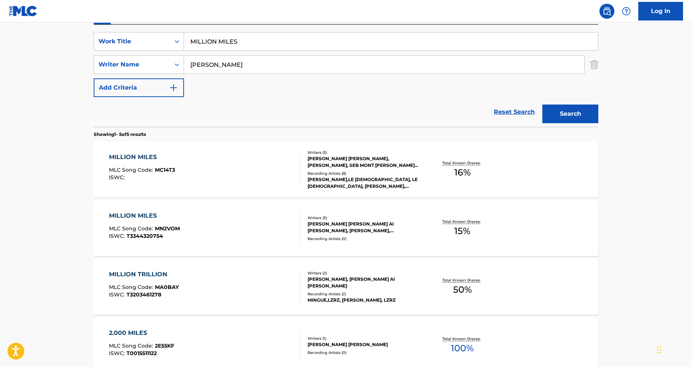
click at [277, 288] on div "MILLION TRILLION MLC Song Code : MA0BAY ISWC : T3203461278" at bounding box center [205, 287] width 192 height 34
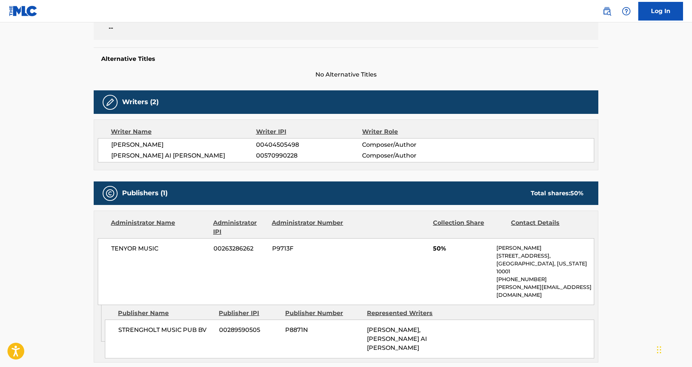
scroll to position [292, 0]
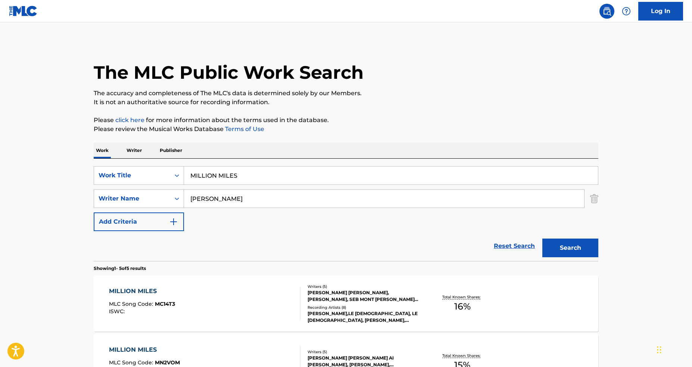
click at [217, 197] on input "ANGELICA" at bounding box center [384, 199] width 400 height 18
click at [543, 239] on button "Search" at bounding box center [571, 248] width 56 height 19
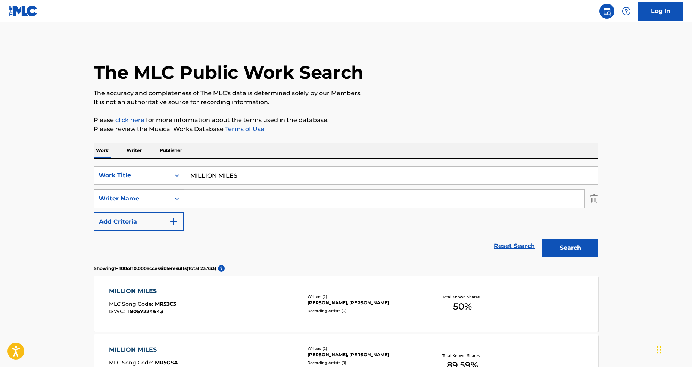
click at [161, 201] on div "Writer Name" at bounding box center [132, 198] width 67 height 9
drag, startPoint x: 258, startPoint y: 232, endPoint x: 228, endPoint y: 221, distance: 32.4
click at [258, 232] on div "Reset Search Search" at bounding box center [346, 246] width 505 height 30
click at [176, 199] on icon "Search Form" at bounding box center [177, 199] width 4 height 3
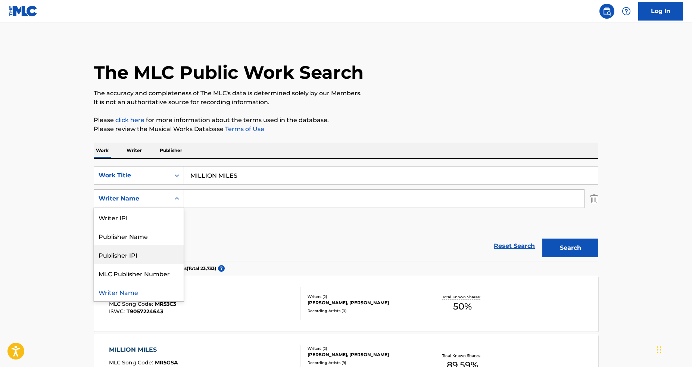
click at [137, 255] on div "Publisher IPI" at bounding box center [139, 254] width 90 height 19
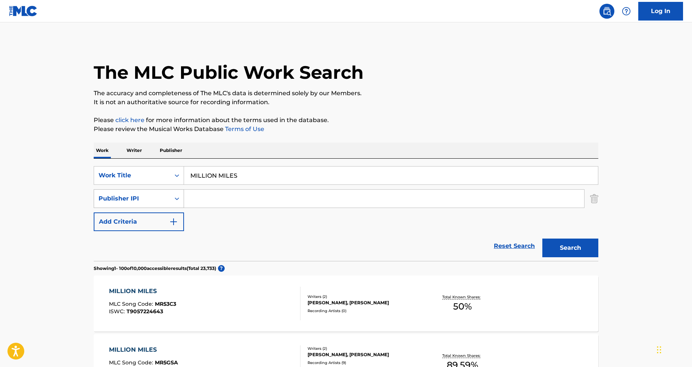
click at [152, 202] on div "Publisher IPI" at bounding box center [132, 198] width 67 height 9
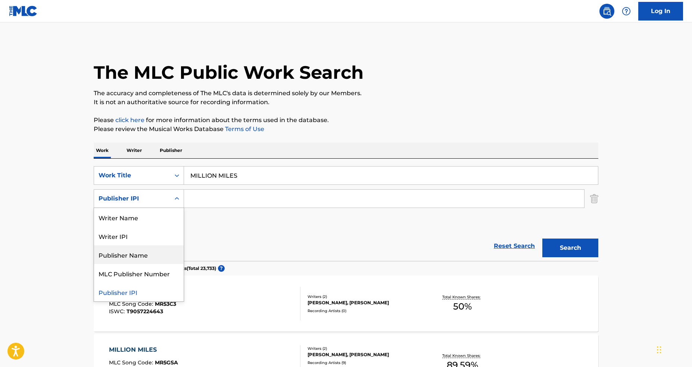
click at [151, 259] on div "Publisher Name" at bounding box center [139, 254] width 90 height 19
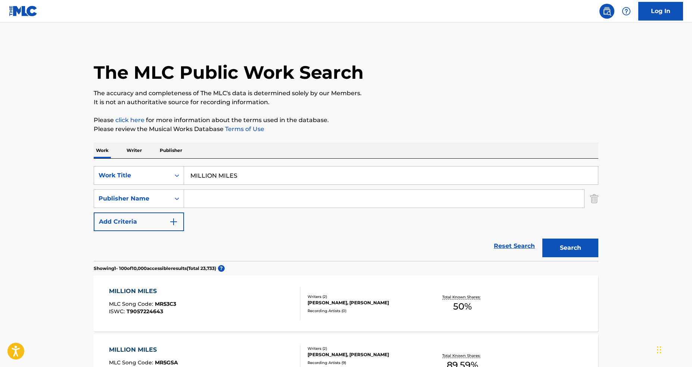
click at [258, 203] on input "Search Form" at bounding box center [384, 199] width 400 height 18
paste input "Guesstimate GMBH"
type input "Guesstimate GMBH"
click at [543, 239] on button "Search" at bounding box center [571, 248] width 56 height 19
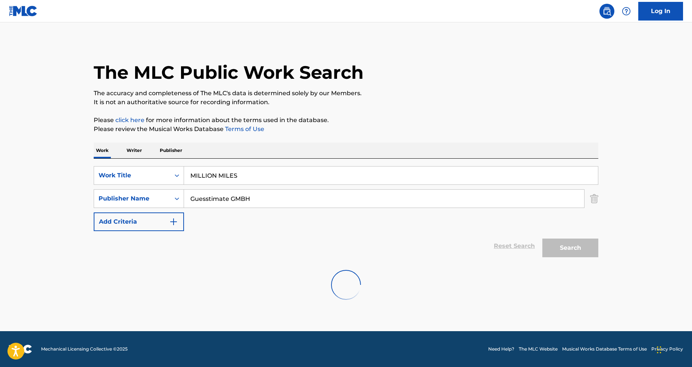
click at [277, 236] on div "Reset Search Search" at bounding box center [346, 246] width 505 height 30
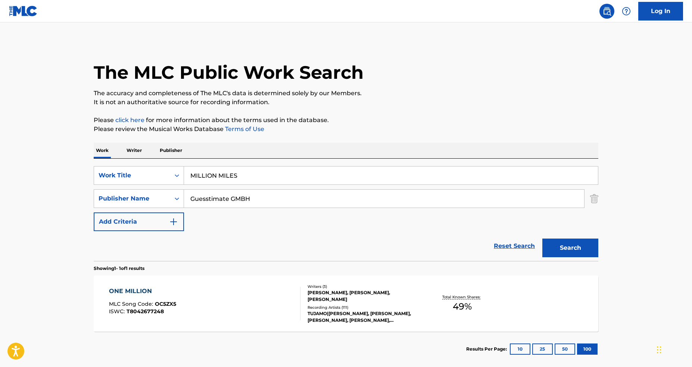
click at [243, 309] on div "ONE MILLION MLC Song Code : OC5ZX5 ISWC : T8042677248" at bounding box center [205, 304] width 192 height 34
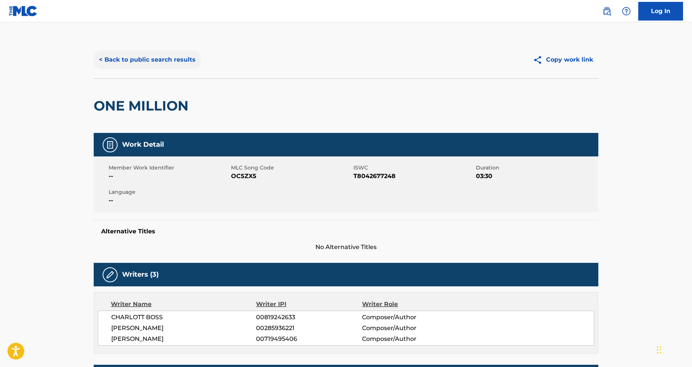
click at [173, 63] on button "< Back to public search results" at bounding box center [147, 59] width 107 height 19
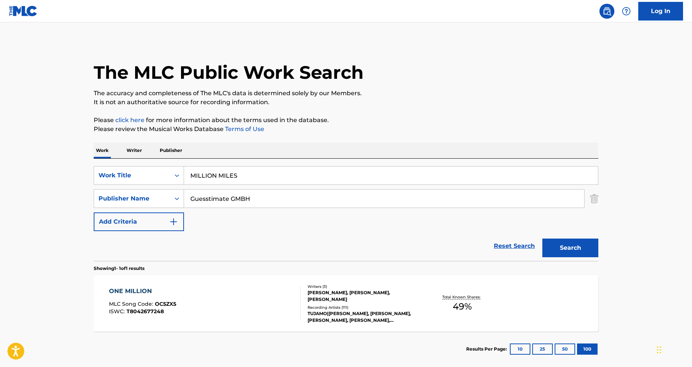
click at [240, 170] on input "MILLION MILES" at bounding box center [391, 176] width 414 height 18
paste input "Glimpse Of Us"
type input "Glimpse Of Us"
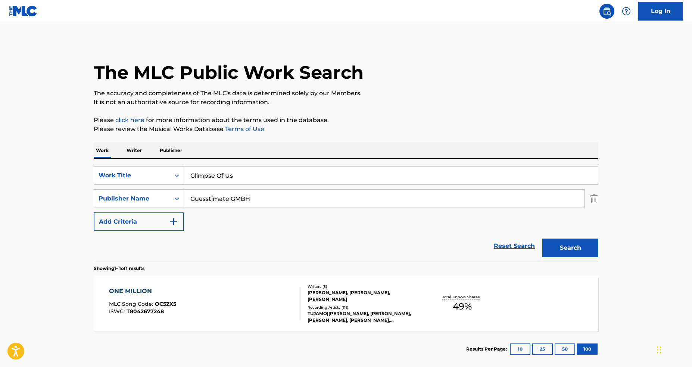
click at [251, 198] on input "Guesstimate GMBH" at bounding box center [384, 199] width 400 height 18
click at [300, 195] on input "Guesstimate GMBH" at bounding box center [384, 199] width 400 height 18
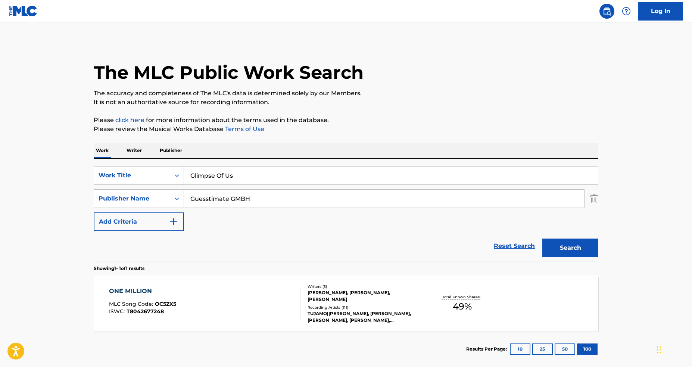
paste input "BEFORE YOU EXIT MUSIC"
click at [304, 195] on input "Guesstimate BEFORE YOU EXIT MUSIC" at bounding box center [384, 199] width 400 height 18
paste input "Search Form"
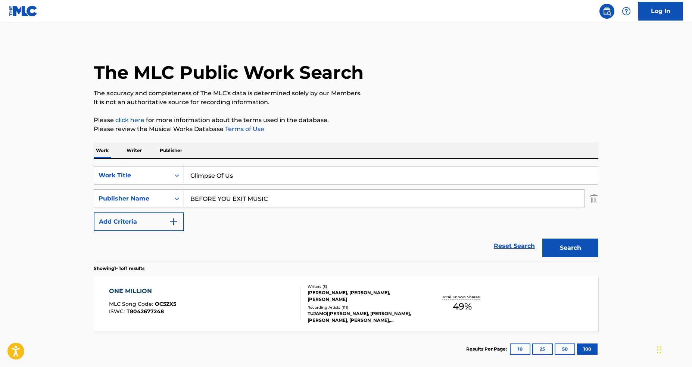
type input "BEFORE YOU EXIT MUSIC"
click at [543, 239] on button "Search" at bounding box center [571, 248] width 56 height 19
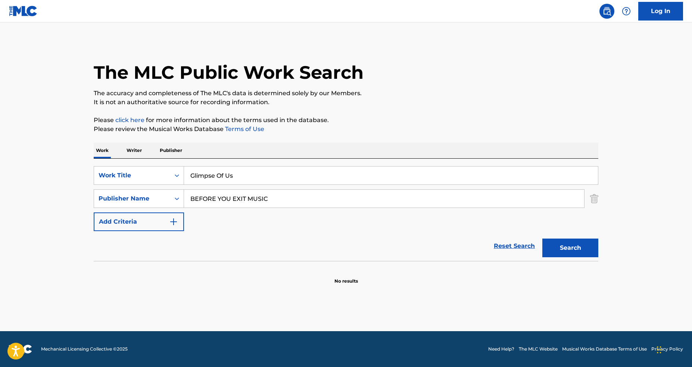
click at [276, 200] on input "BEFORE YOU EXIT MUSIC" at bounding box center [384, 199] width 400 height 18
type input "conner"
click at [164, 195] on div "Publisher Name" at bounding box center [132, 198] width 67 height 9
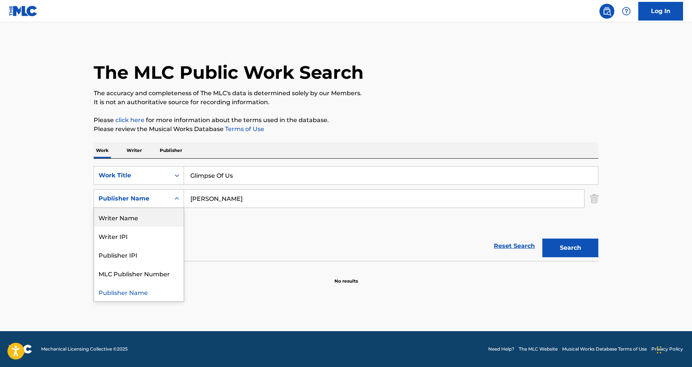
click at [160, 220] on div "Writer Name" at bounding box center [139, 217] width 90 height 19
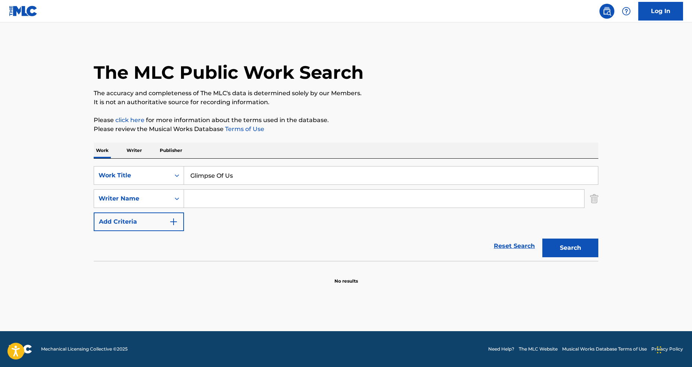
click at [220, 199] on input "Search Form" at bounding box center [384, 199] width 400 height 18
click at [543, 239] on button "Search" at bounding box center [571, 248] width 56 height 19
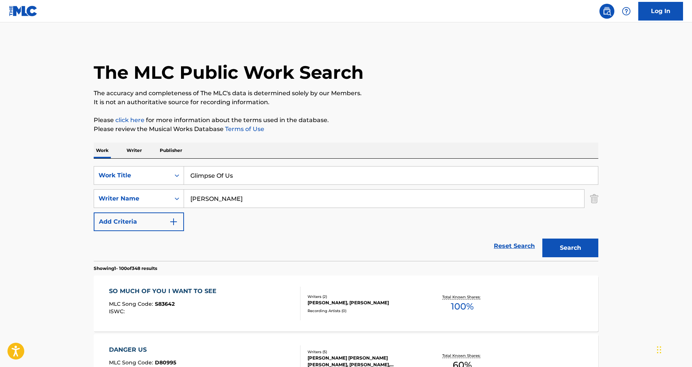
type input "connor"
click at [543, 239] on button "Search" at bounding box center [571, 248] width 56 height 19
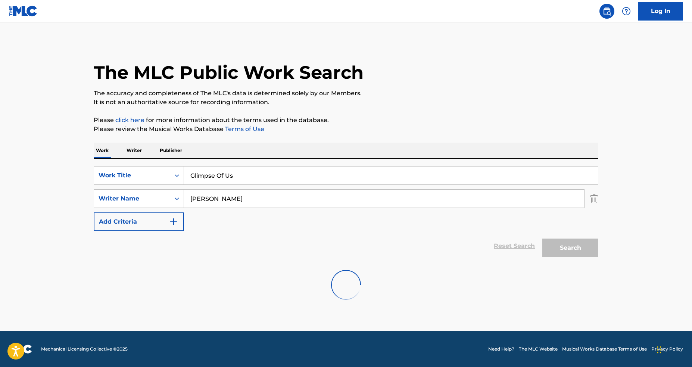
click at [212, 228] on div "SearchWithCriteria638b9126-5d9c-4bbd-a9bb-0b1f2450f945 Work Title Glimpse Of Us…" at bounding box center [346, 198] width 505 height 65
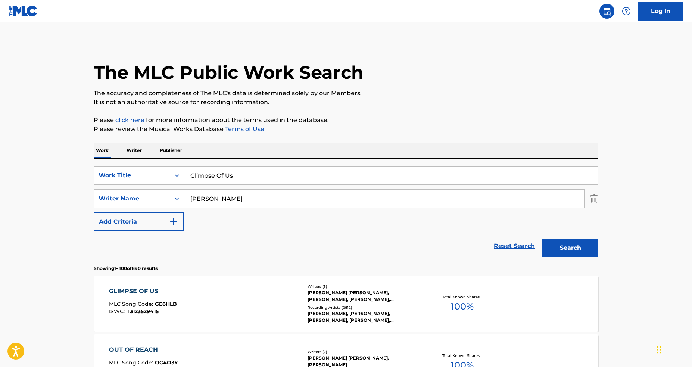
click at [383, 252] on div "Reset Search Search" at bounding box center [346, 246] width 505 height 30
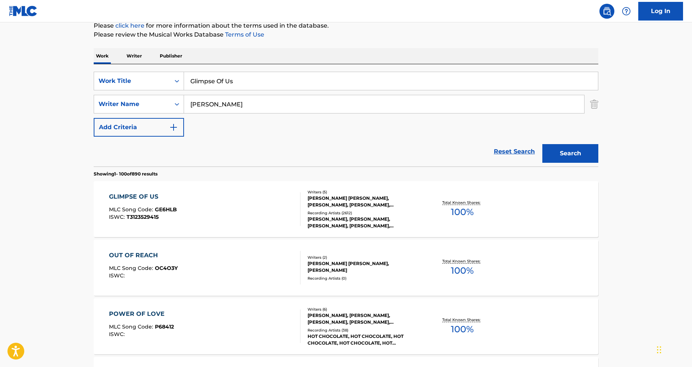
scroll to position [132, 0]
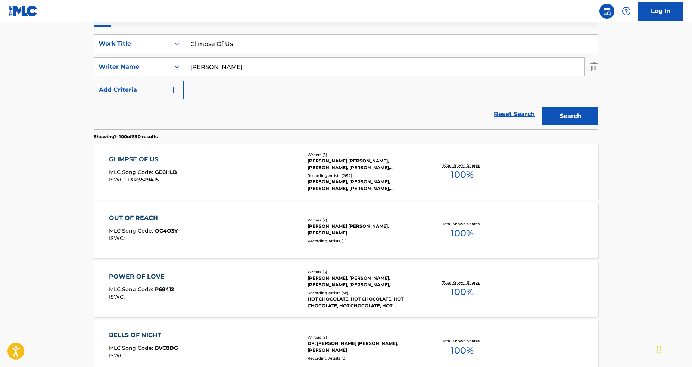
click at [425, 167] on div "Total Known Shares: 100 %" at bounding box center [462, 172] width 84 height 23
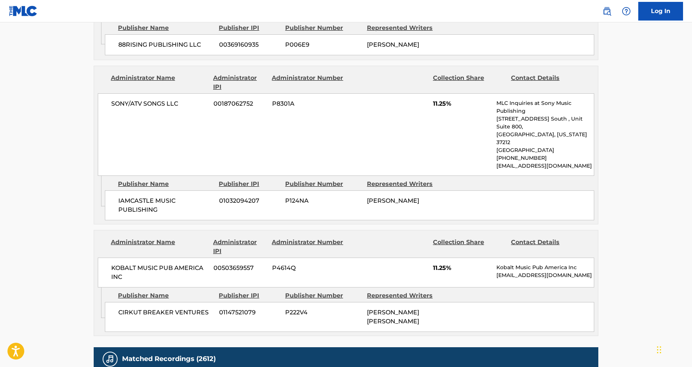
scroll to position [983, 0]
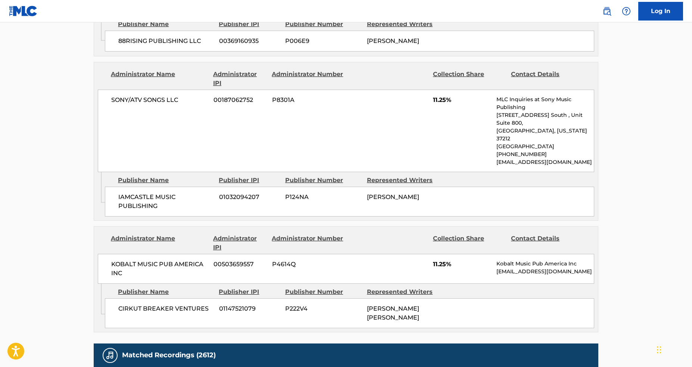
click at [337, 140] on div "SONY/ATV SONGS LLC 00187062752 P8301A 11.25% MLC Inquiries at Sony Music Publis…" at bounding box center [346, 131] width 497 height 83
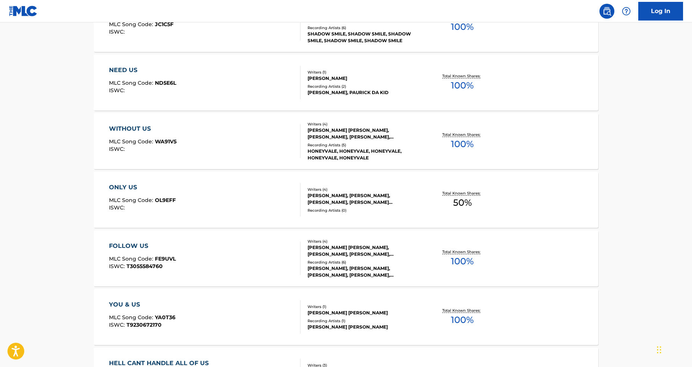
scroll to position [132, 0]
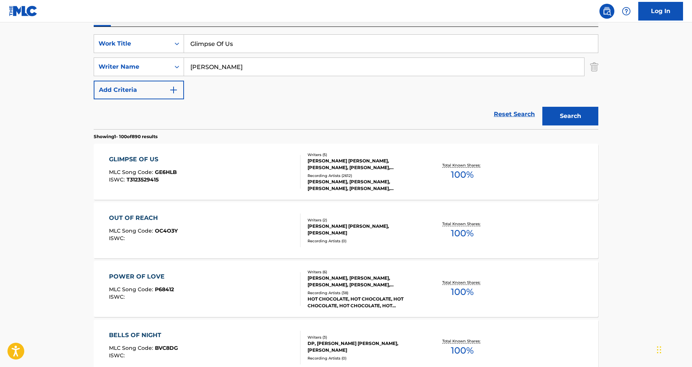
click at [294, 133] on section "Showing 1 - 100 of 890 results" at bounding box center [346, 134] width 505 height 11
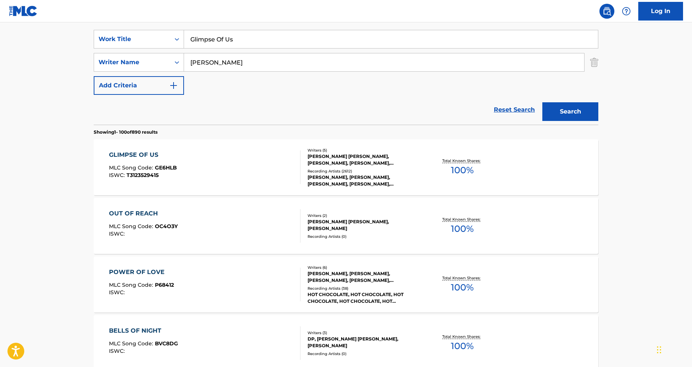
scroll to position [0, 0]
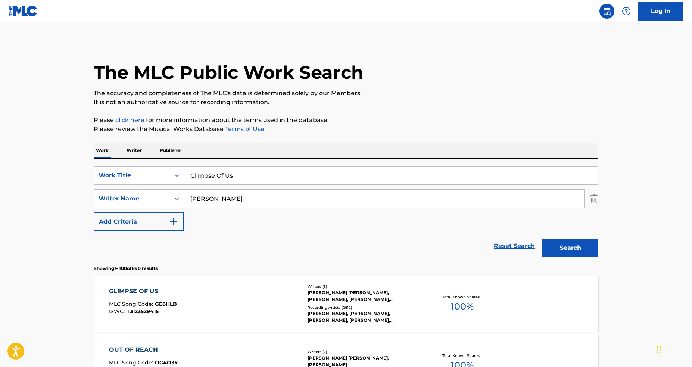
click at [296, 182] on input "Glimpse Of Us" at bounding box center [391, 176] width 414 height 18
paste input "I'M FINE (FEAT. CHERRY LENA)"
type input "I'M FINE (FEAT. CHERRY LENA)"
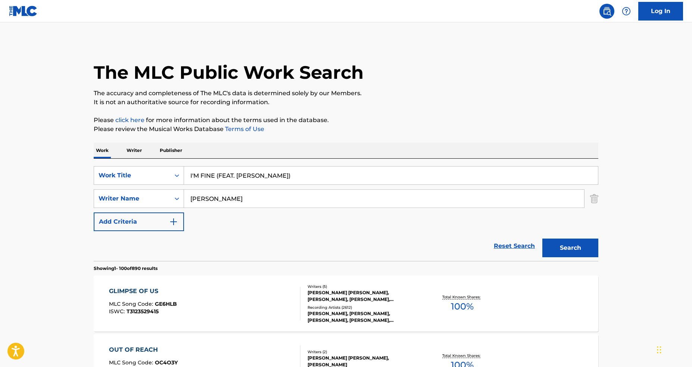
click at [272, 201] on input "connor" at bounding box center [384, 199] width 400 height 18
click at [543, 239] on button "Search" at bounding box center [571, 248] width 56 height 19
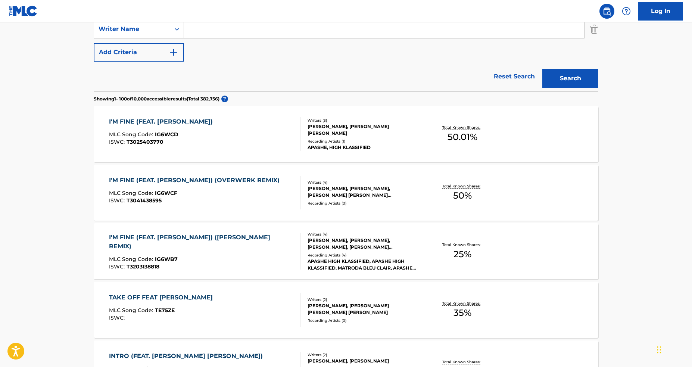
scroll to position [201, 0]
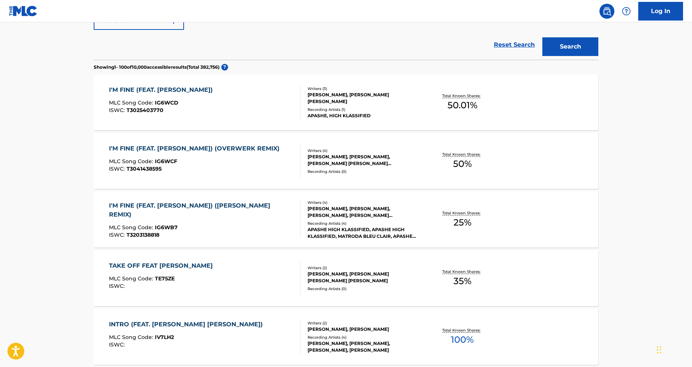
click at [270, 218] on div "I'M FINE (FEAT. CHERRY LENA) (IMANU REMIX) MLC Song Code : IG6WB7 ISWC : T32031…" at bounding box center [205, 219] width 192 height 37
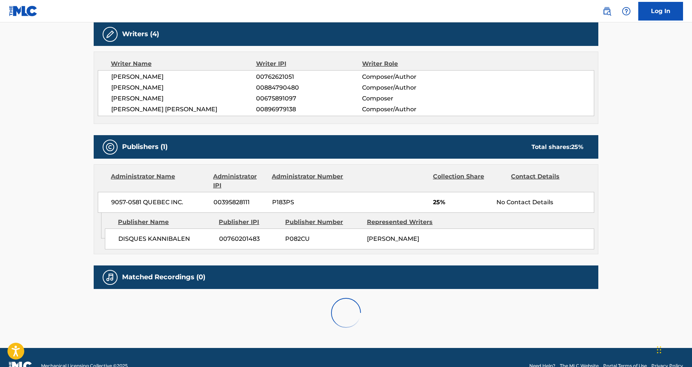
scroll to position [274, 0]
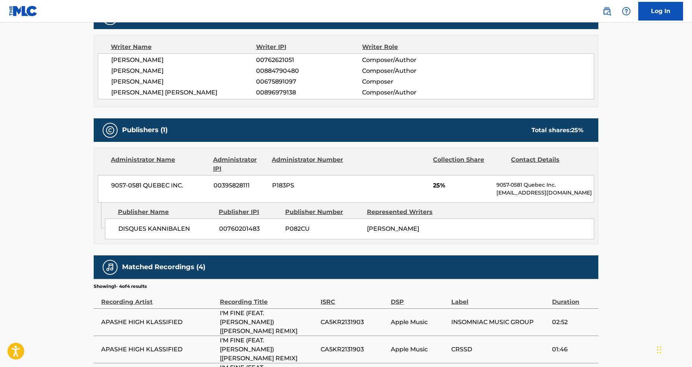
click at [507, 197] on div "9057-0581 QUEBEC INC. 00395828111 P183PS 25% 9057-0581 Quebec Inc. dm@davidmurp…" at bounding box center [346, 189] width 497 height 28
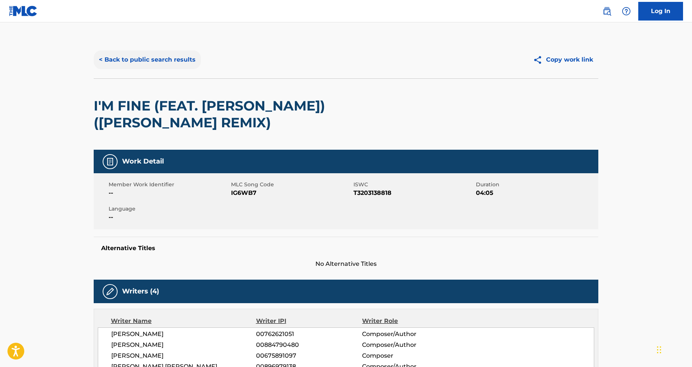
click at [146, 59] on button "< Back to public search results" at bounding box center [147, 59] width 107 height 19
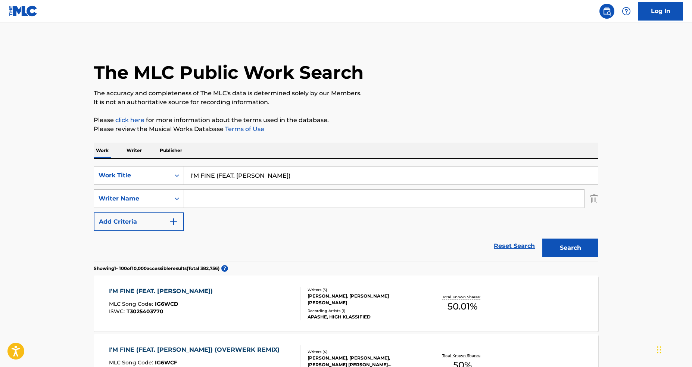
click at [244, 171] on input "I'M FINE (FEAT. CHERRY LENA)" at bounding box center [391, 176] width 414 height 18
paste input "T9200069165"
type input "T9200069165"
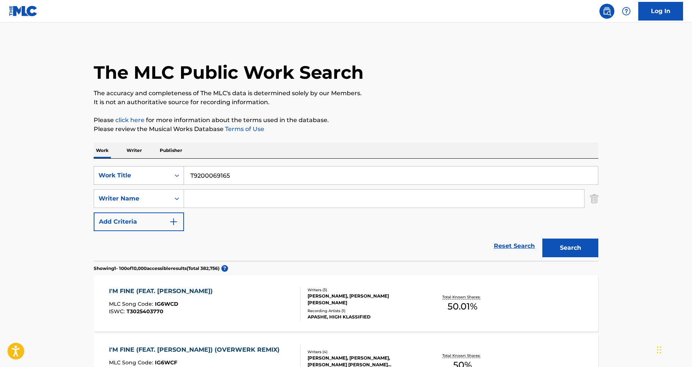
click at [147, 181] on div "Work Title" at bounding box center [132, 175] width 76 height 14
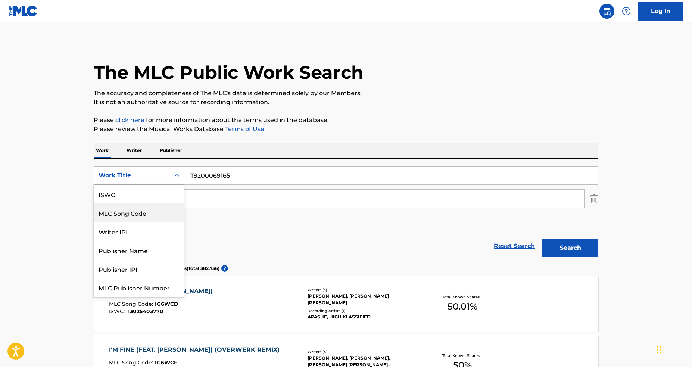
click at [135, 199] on div "ISWC" at bounding box center [139, 194] width 90 height 19
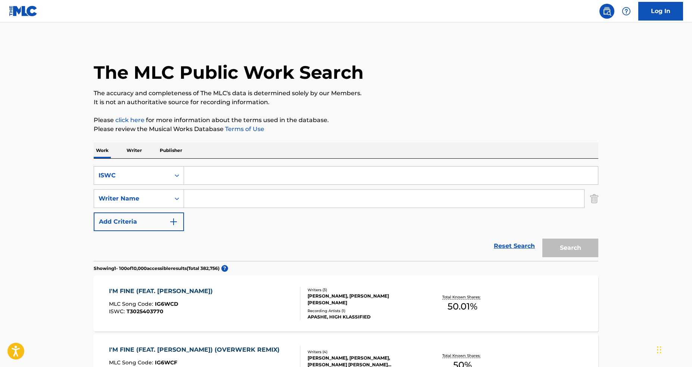
click at [461, 183] on input "Search Form" at bounding box center [391, 176] width 414 height 18
paste input "T9200069165"
type input "T9200069165"
click at [573, 242] on button "Search" at bounding box center [571, 248] width 56 height 19
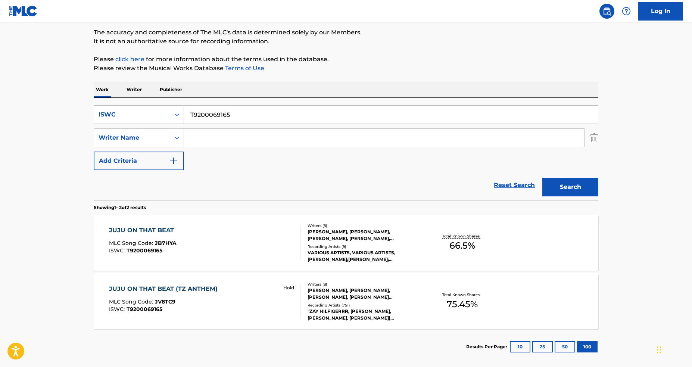
scroll to position [66, 0]
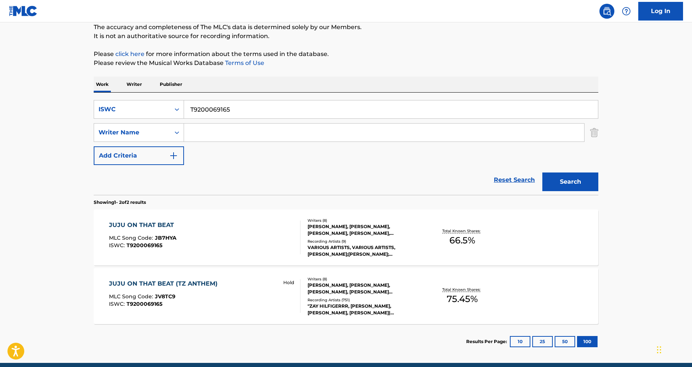
click at [289, 309] on div "Hold" at bounding box center [289, 296] width 24 height 34
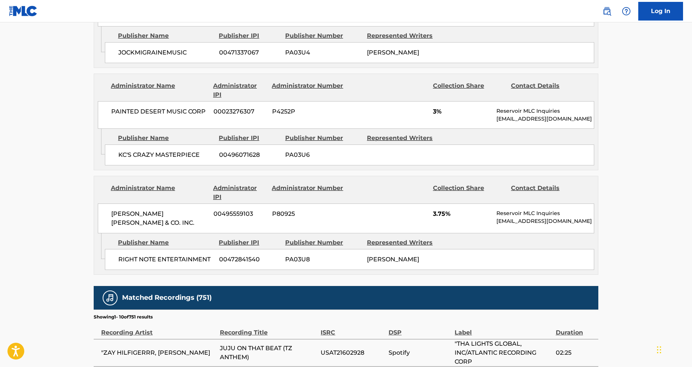
scroll to position [1397, 0]
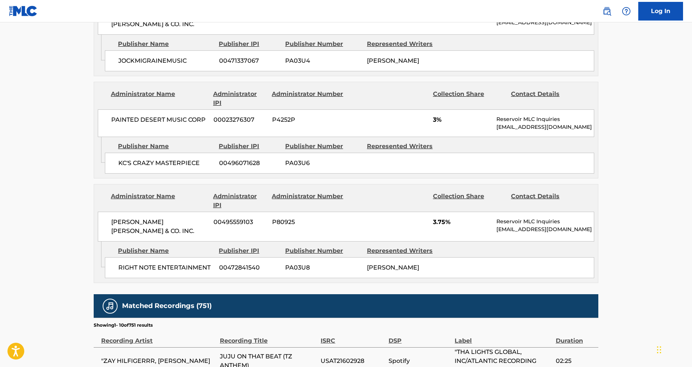
click at [286, 257] on div "RIGHT NOTE ENTERTAINMENT 00472841540 PA03U8 ALPHONCE TYREE SMITH" at bounding box center [350, 267] width 490 height 21
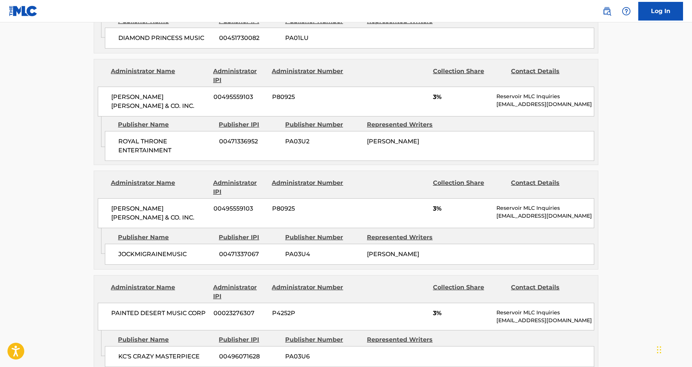
scroll to position [1197, 0]
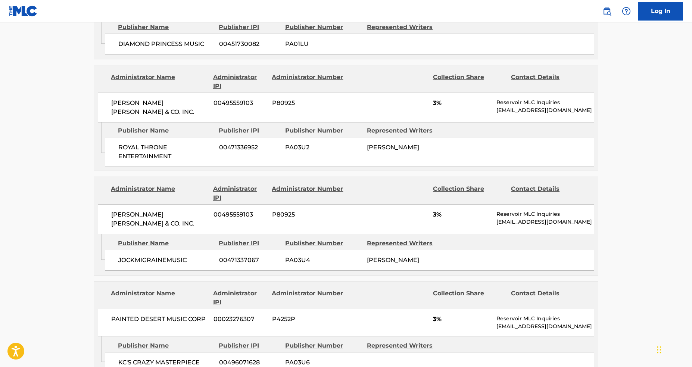
click at [107, 184] on div "Administrator Name Administrator IPI Administrator Number Collection Share Cont…" at bounding box center [346, 193] width 497 height 18
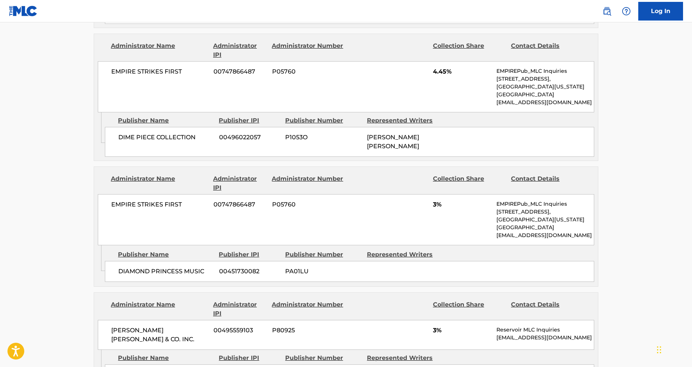
scroll to position [1371, 0]
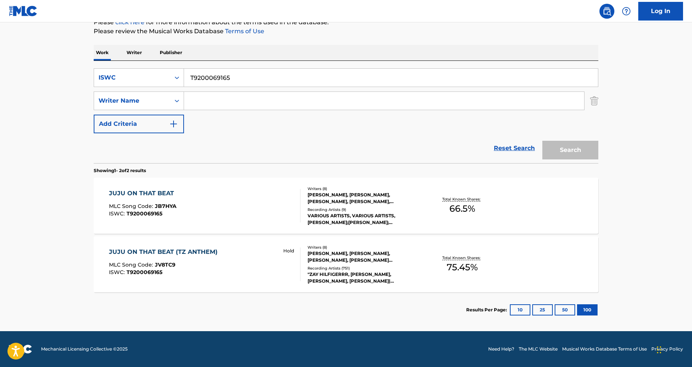
scroll to position [98, 0]
click at [134, 216] on span "T9200069165" at bounding box center [145, 213] width 36 height 7
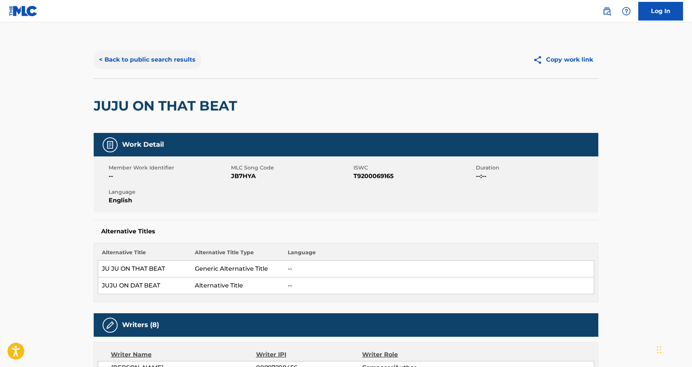
click at [161, 62] on button "< Back to public search results" at bounding box center [147, 59] width 107 height 19
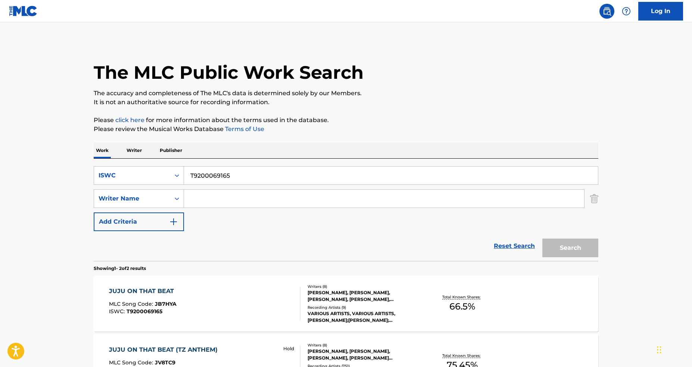
scroll to position [55, 0]
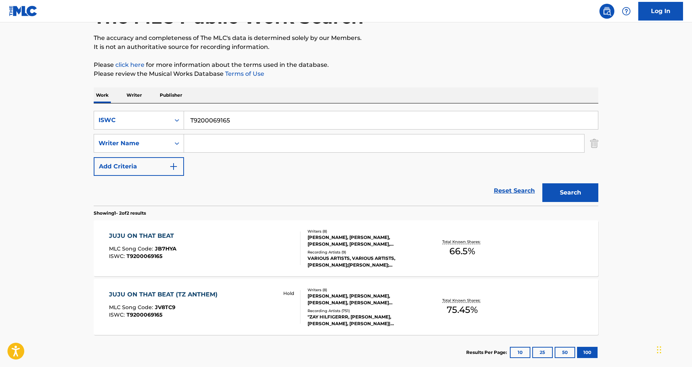
click at [250, 118] on input "T9200069165" at bounding box center [391, 120] width 414 height 18
paste input "001556838"
type input "T9001556838"
click at [245, 118] on input "T9001556838" at bounding box center [391, 120] width 414 height 18
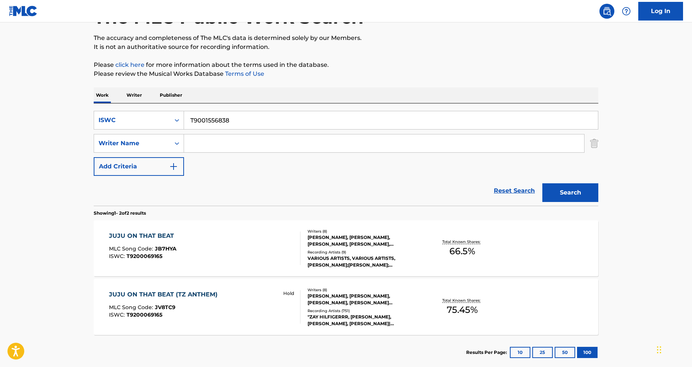
click at [244, 118] on input "T9001556838" at bounding box center [391, 120] width 414 height 18
click at [137, 118] on div "ISWC" at bounding box center [132, 120] width 67 height 9
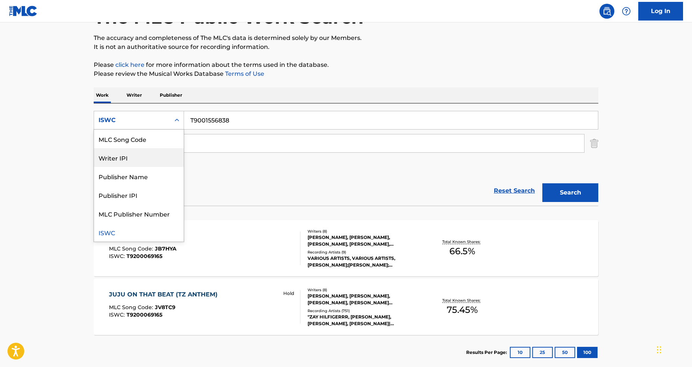
scroll to position [0, 0]
click at [143, 145] on div "Work Title" at bounding box center [139, 139] width 90 height 19
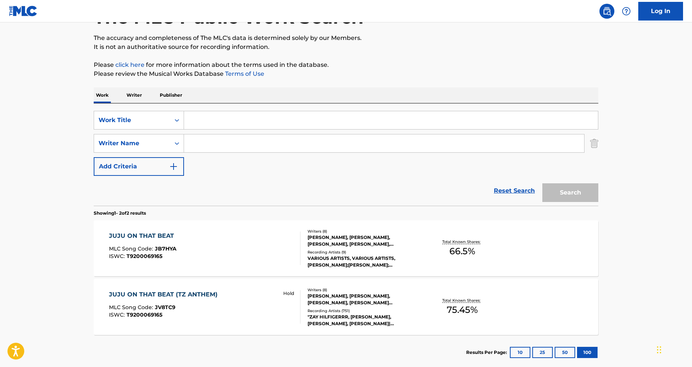
click at [253, 125] on input "Search Form" at bounding box center [391, 120] width 414 height 18
paste input "LORD WATCH OVER OUR SHOULDERS"
type input "LORD WATCH OVER OUR SHOULDERS"
click at [543, 183] on button "Search" at bounding box center [571, 192] width 56 height 19
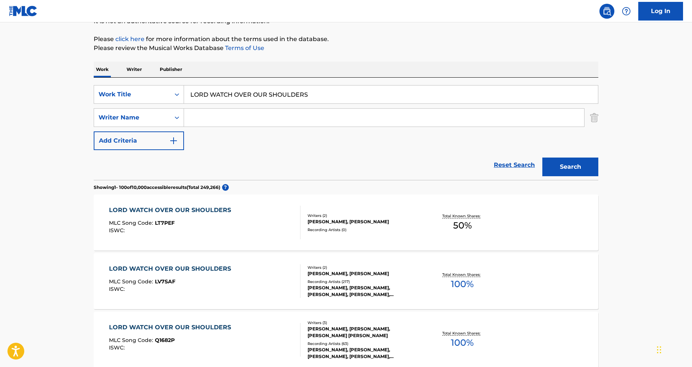
scroll to position [152, 0]
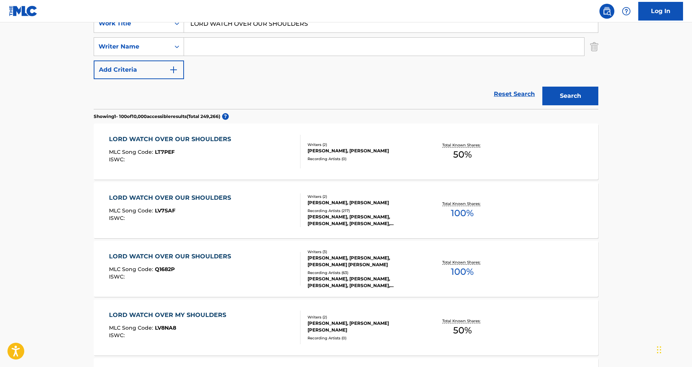
click at [386, 156] on div "Recording Artists ( 0 )" at bounding box center [364, 159] width 113 height 6
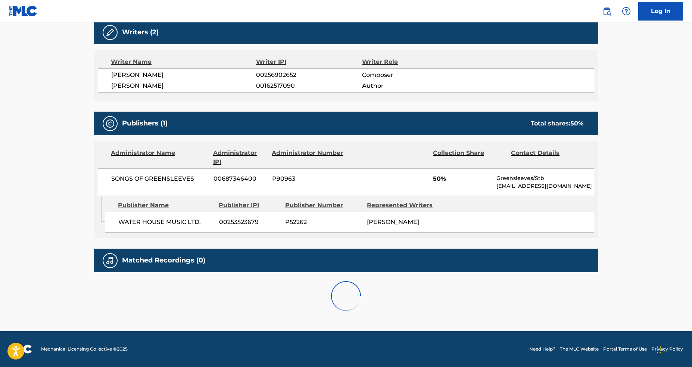
scroll to position [226, 0]
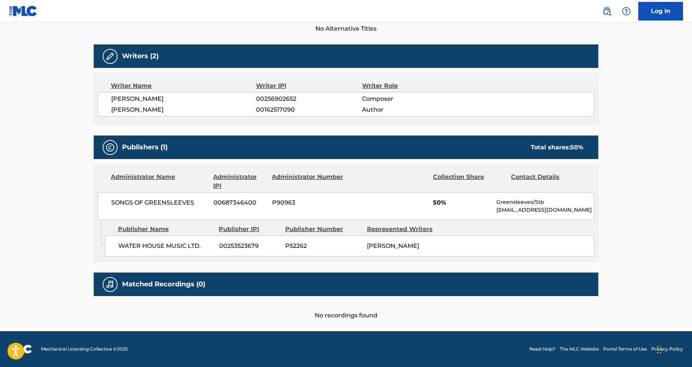
click at [379, 202] on div "SONGS OF GREENSLEEVES 00687346400 P90963 50% Greensleeves/Stb publishing@greens…" at bounding box center [346, 206] width 497 height 28
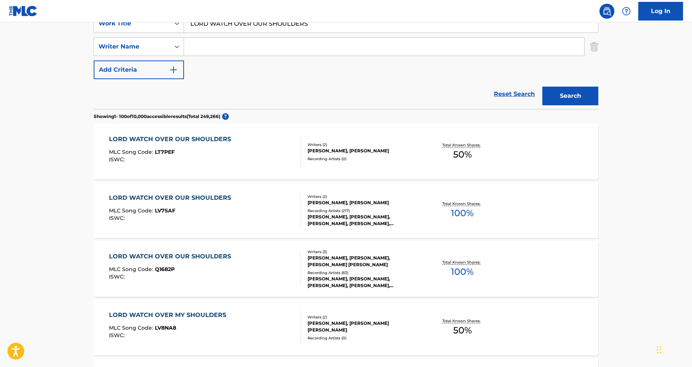
click at [259, 196] on div "LORD WATCH OVER OUR SHOULDERS MLC Song Code : LV7SAF ISWC :" at bounding box center [205, 210] width 192 height 34
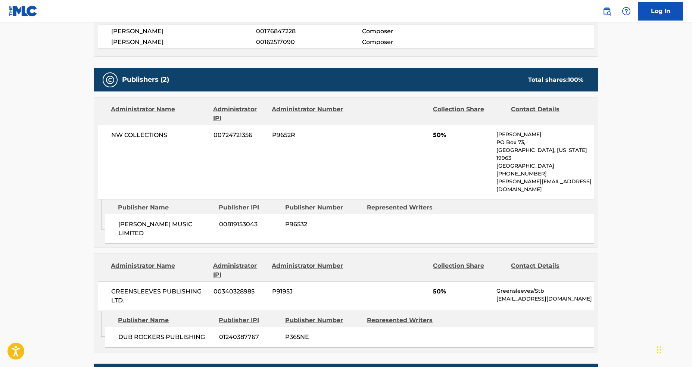
scroll to position [336, 0]
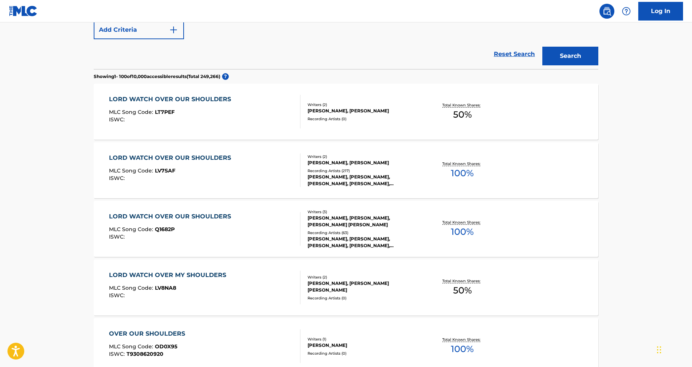
scroll to position [228, 0]
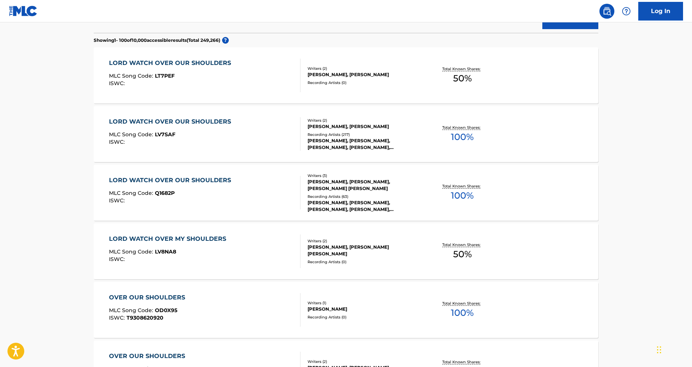
click at [207, 249] on div "MLC Song Code : LV8NA8" at bounding box center [169, 252] width 121 height 7
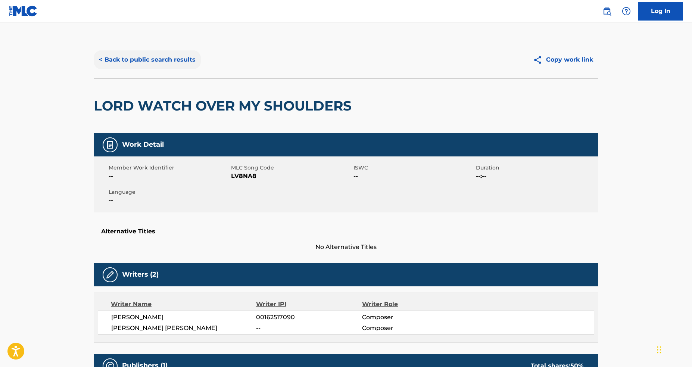
click at [136, 58] on button "< Back to public search results" at bounding box center [147, 59] width 107 height 19
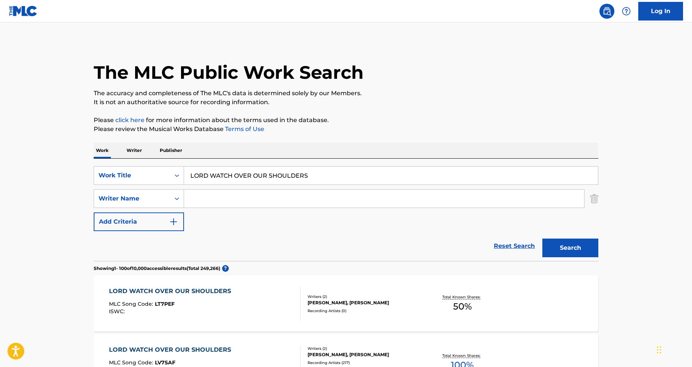
click at [269, 182] on input "LORD WATCH OVER OUR SHOULDERS" at bounding box center [391, 176] width 414 height 18
paste input "T3023193702"
type input "T3023193702"
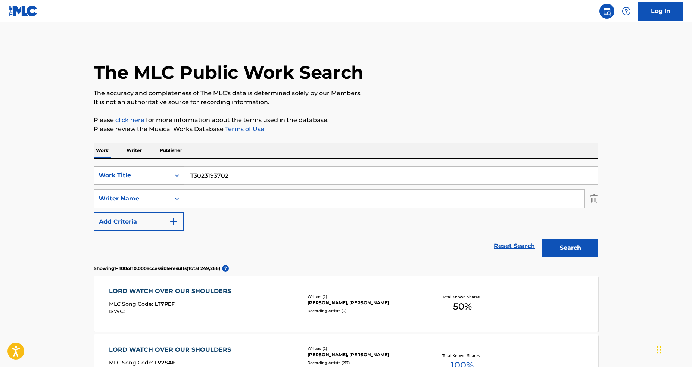
click at [133, 171] on div "Work Title" at bounding box center [132, 175] width 67 height 9
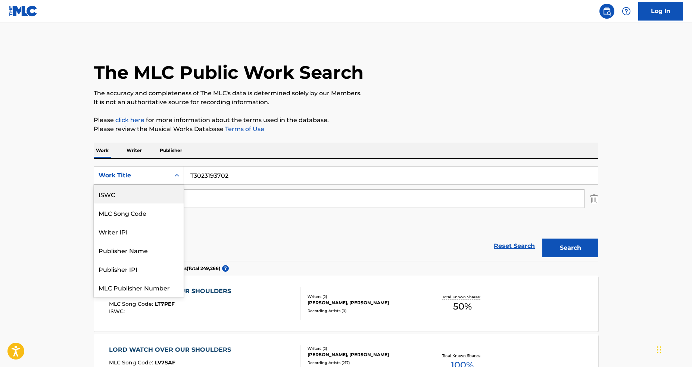
click at [140, 198] on div "ISWC" at bounding box center [139, 194] width 90 height 19
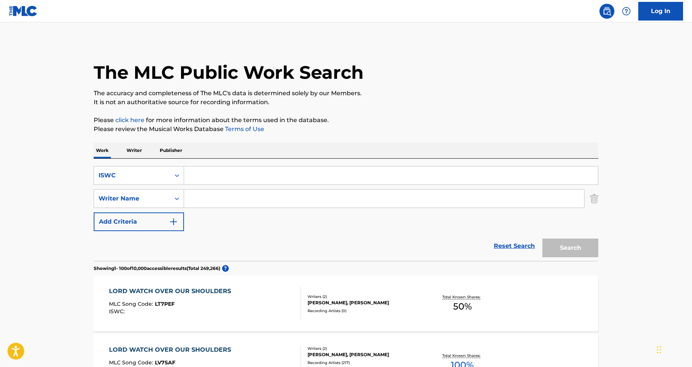
click at [444, 183] on input "Search Form" at bounding box center [391, 176] width 414 height 18
paste input "T3023193702"
type input "T3023193702"
click at [571, 249] on button "Search" at bounding box center [571, 248] width 56 height 19
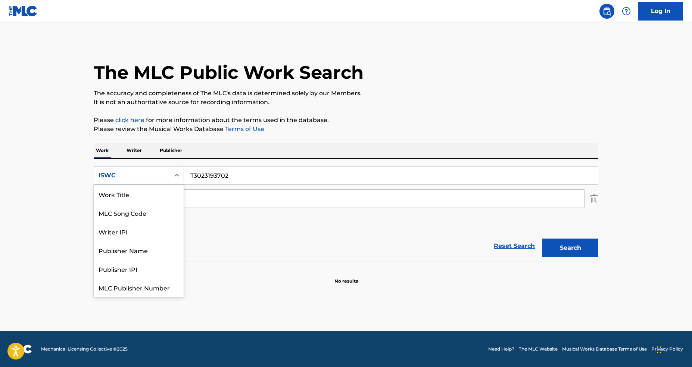
click at [141, 172] on div "ISWC" at bounding box center [132, 175] width 67 height 9
click at [143, 197] on div "Work Title" at bounding box center [139, 194] width 90 height 19
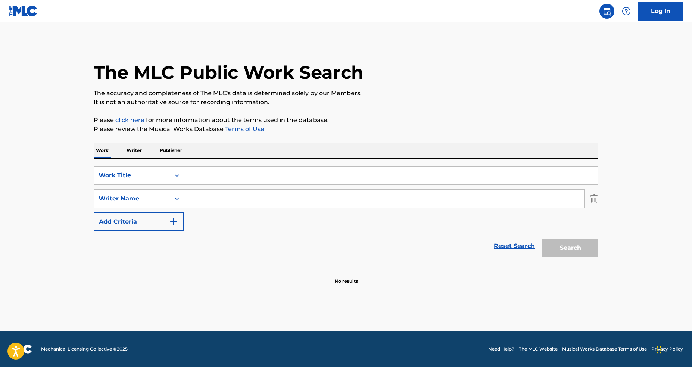
click at [247, 190] on input "Search Form" at bounding box center [384, 199] width 400 height 18
click at [253, 182] on input "Search Form" at bounding box center [391, 176] width 414 height 18
paste input "Adderall (Corvette Corvette)"
type input "Adderall (Corvette Corvette)"
click at [543, 239] on button "Search" at bounding box center [571, 248] width 56 height 19
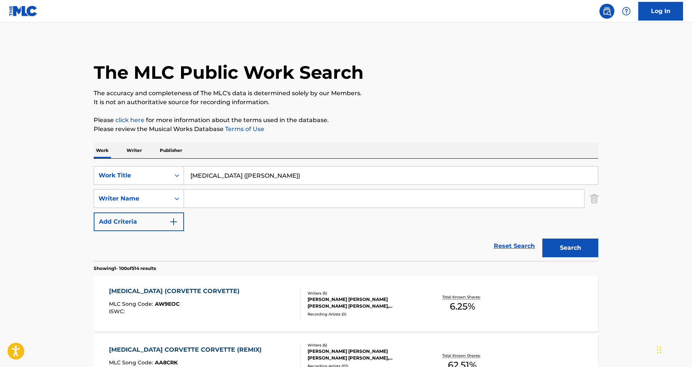
click at [345, 243] on div "Reset Search Search" at bounding box center [346, 246] width 505 height 30
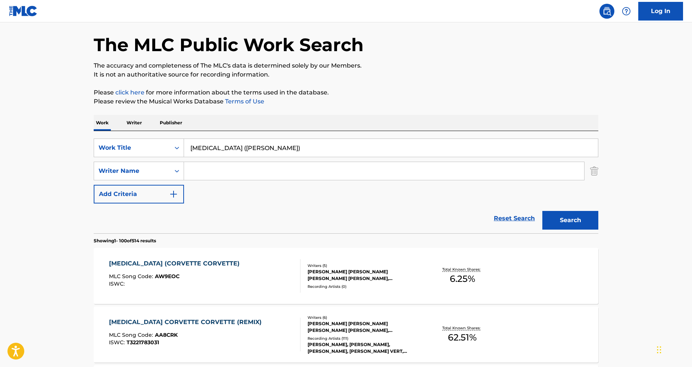
scroll to position [61, 0]
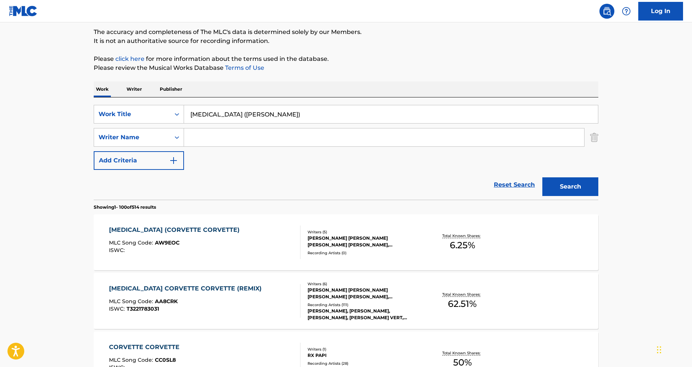
click at [339, 231] on div "Writers ( 5 )" at bounding box center [364, 232] width 113 height 6
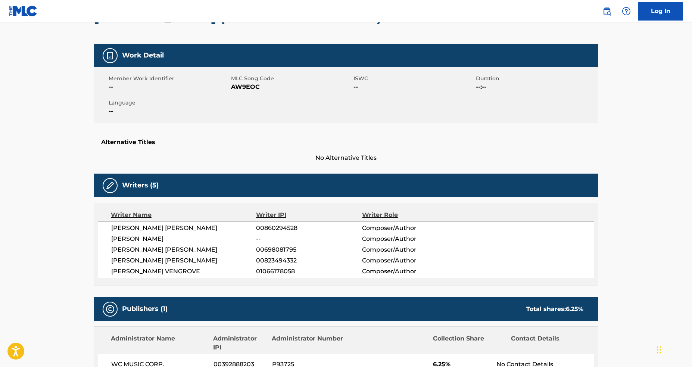
scroll to position [245, 0]
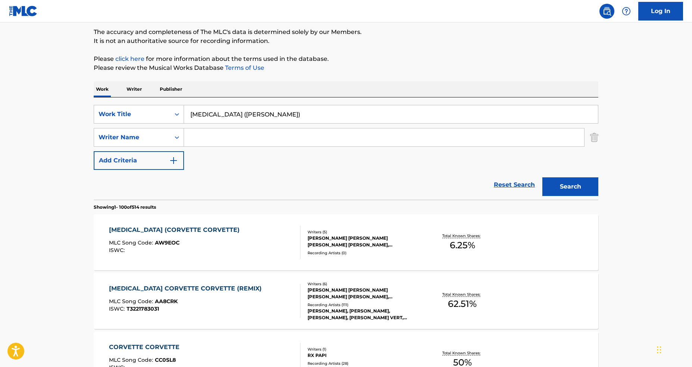
scroll to position [71, 0]
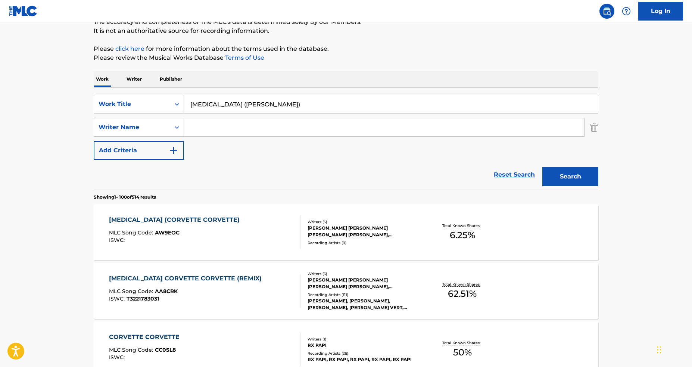
click at [293, 279] on div "ADDERALL CORVETTE CORVETTE (REMIX) MLC Song Code : AA8CRK ISWC : T3221783031" at bounding box center [205, 291] width 192 height 34
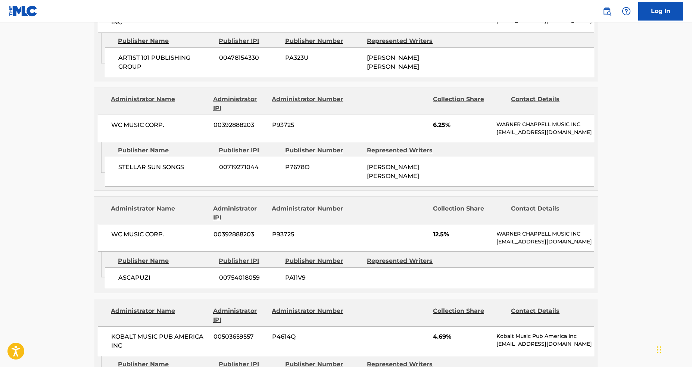
scroll to position [948, 0]
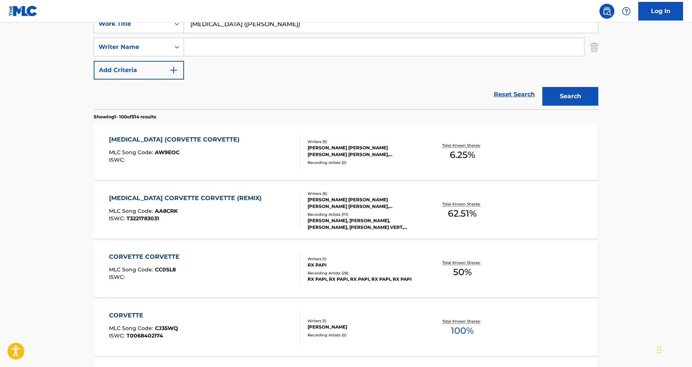
scroll to position [109, 0]
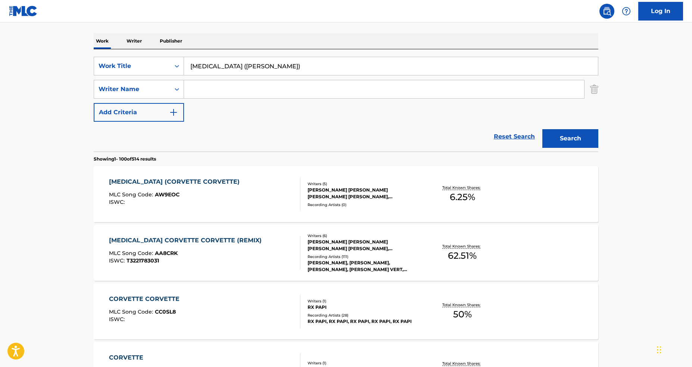
click at [261, 186] on div "ADDERALL (CORVETTE CORVETTE) MLC Song Code : AW9EOC ISWC :" at bounding box center [205, 194] width 192 height 34
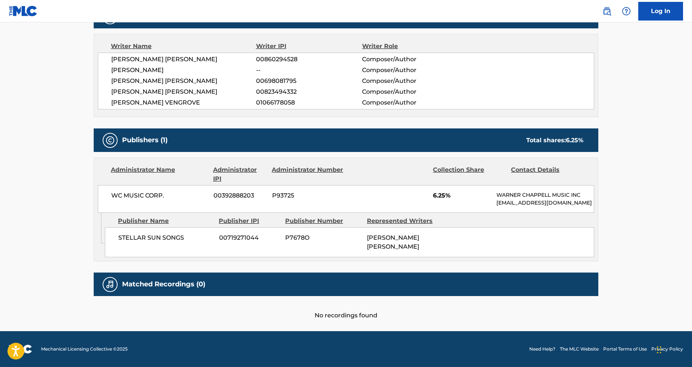
click at [213, 226] on div "Publisher Name Publisher IPI Publisher Number Represented Writers STELLAR SUN S…" at bounding box center [351, 235] width 493 height 44
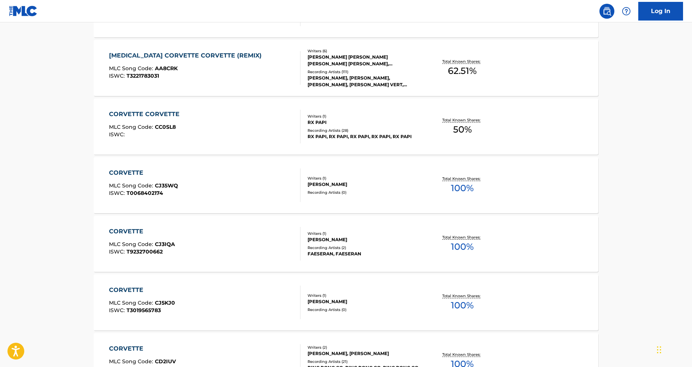
scroll to position [214, 0]
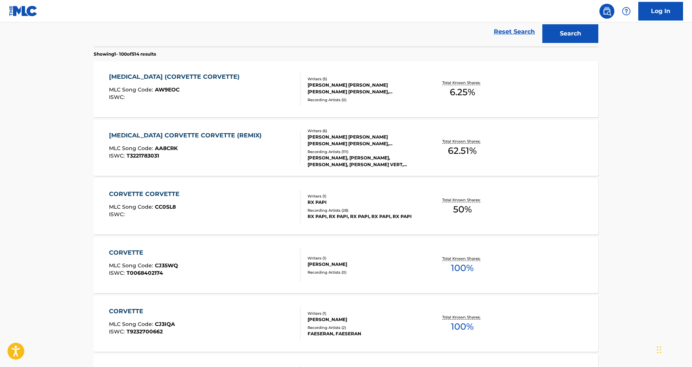
click at [185, 101] on div "ADDERALL (CORVETTE CORVETTE) MLC Song Code : AW9EOC ISWC :" at bounding box center [176, 89] width 134 height 34
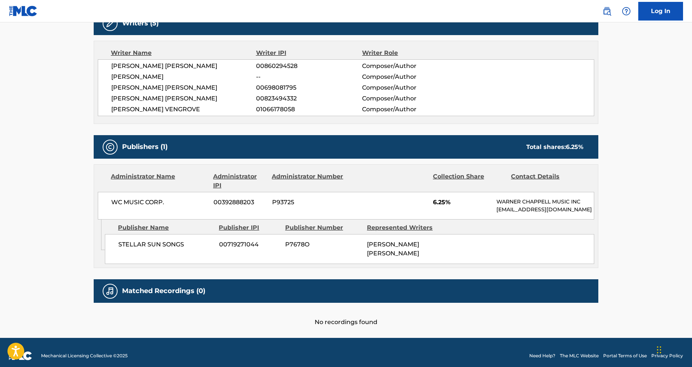
scroll to position [266, 0]
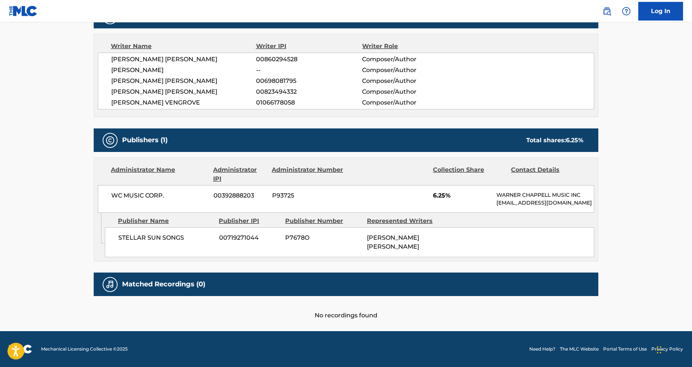
click at [231, 209] on div "WC MUSIC CORP. 00392888203 P93725 6.25% WARNER CHAPPELL MUSIC INC MLC_Inquiries…" at bounding box center [346, 199] width 497 height 28
